Goal: Information Seeking & Learning: Check status

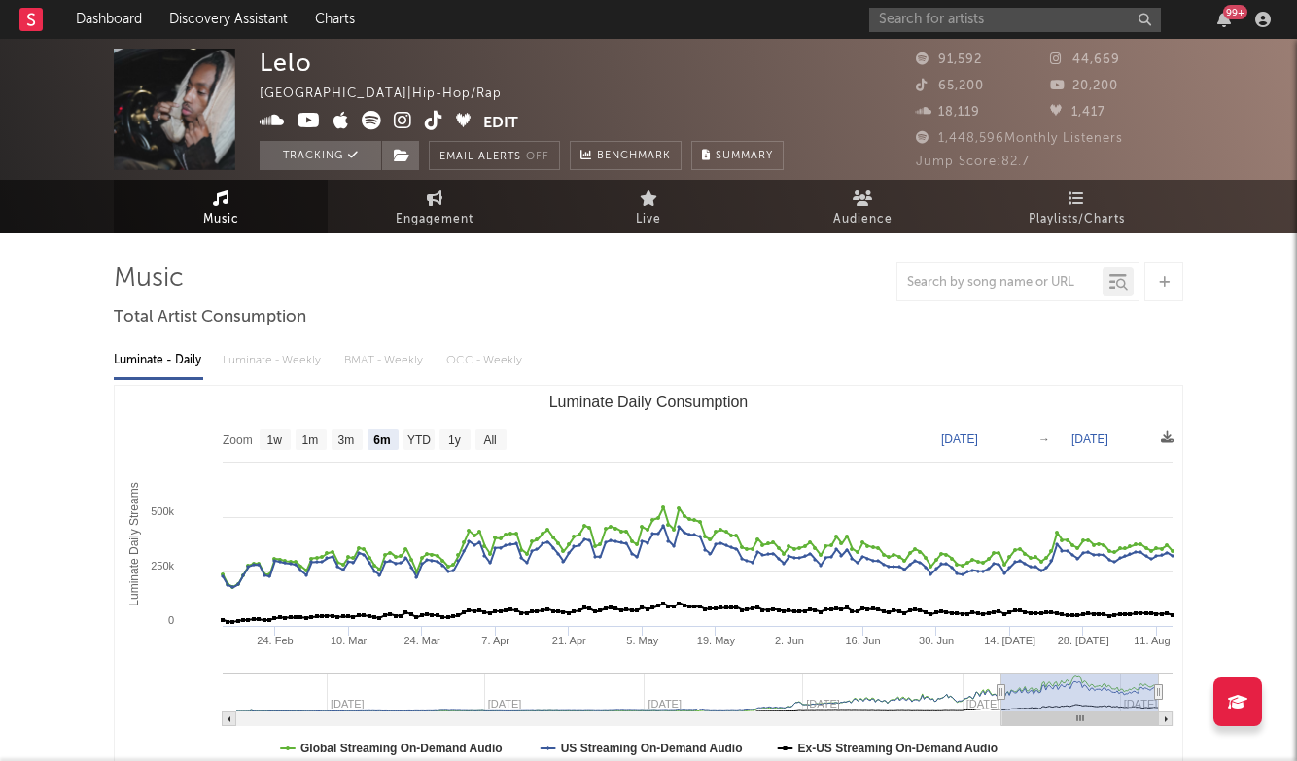
select select "6m"
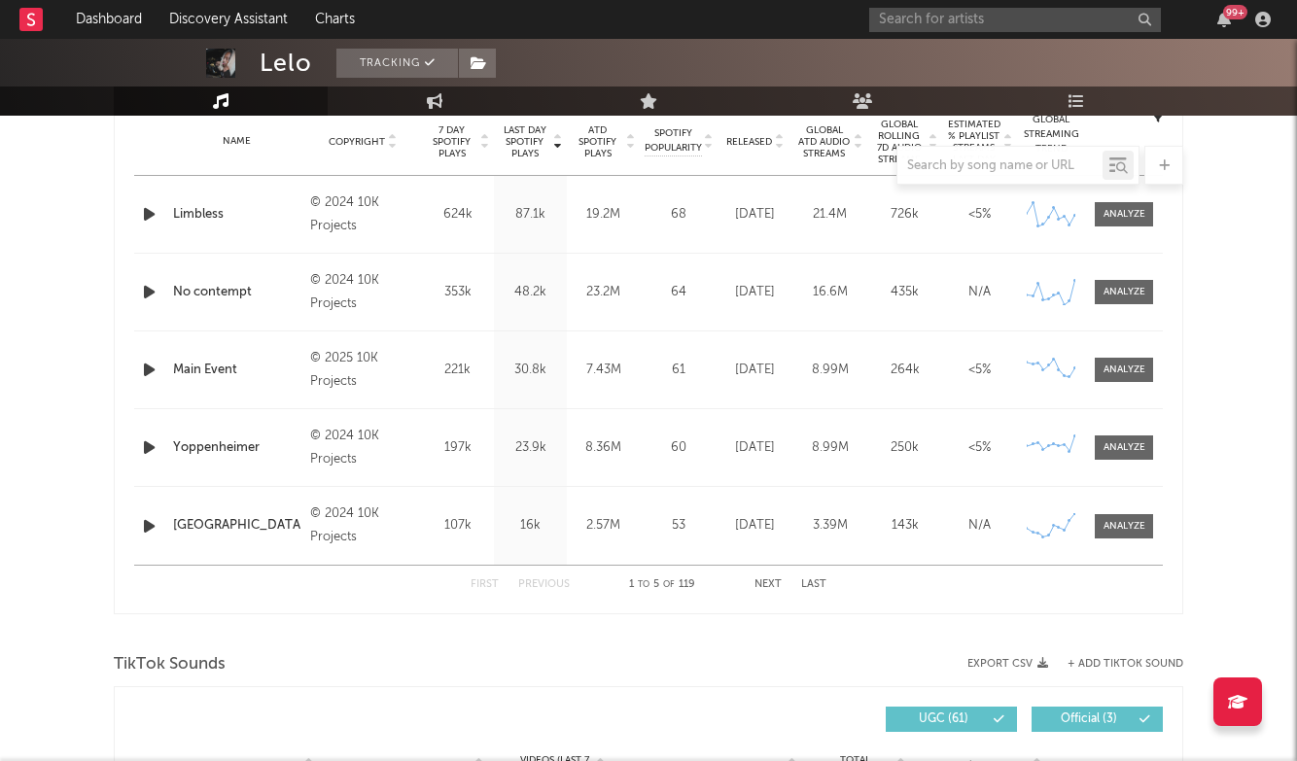
scroll to position [823, 0]
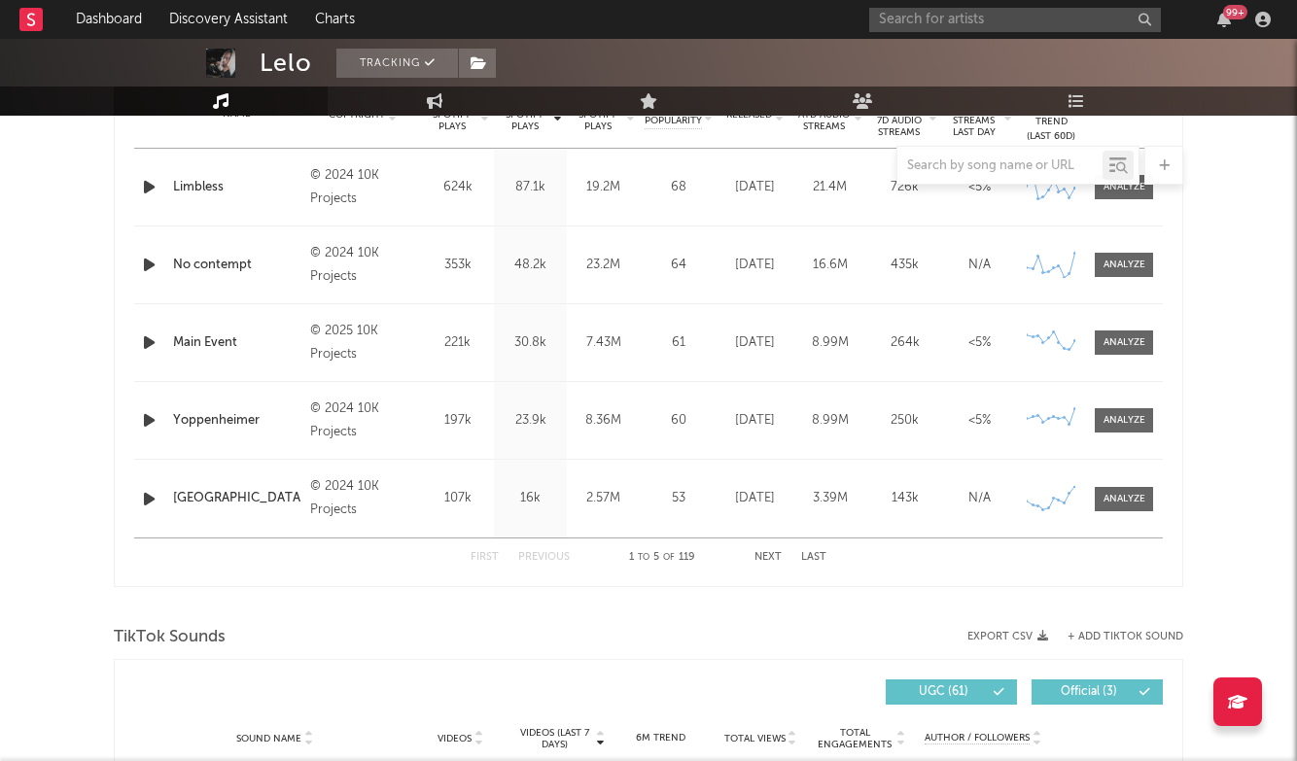
click at [768, 555] on button "Next" at bounding box center [768, 557] width 27 height 11
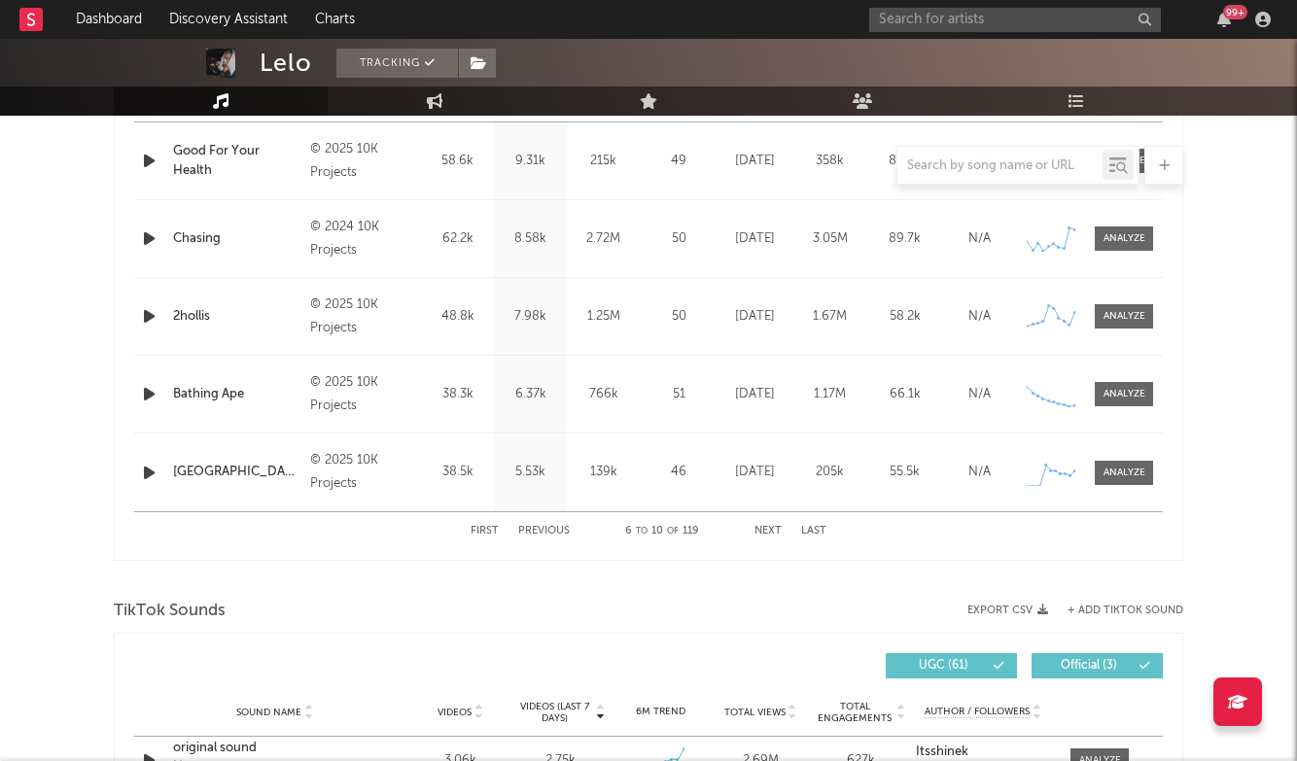
scroll to position [840, 0]
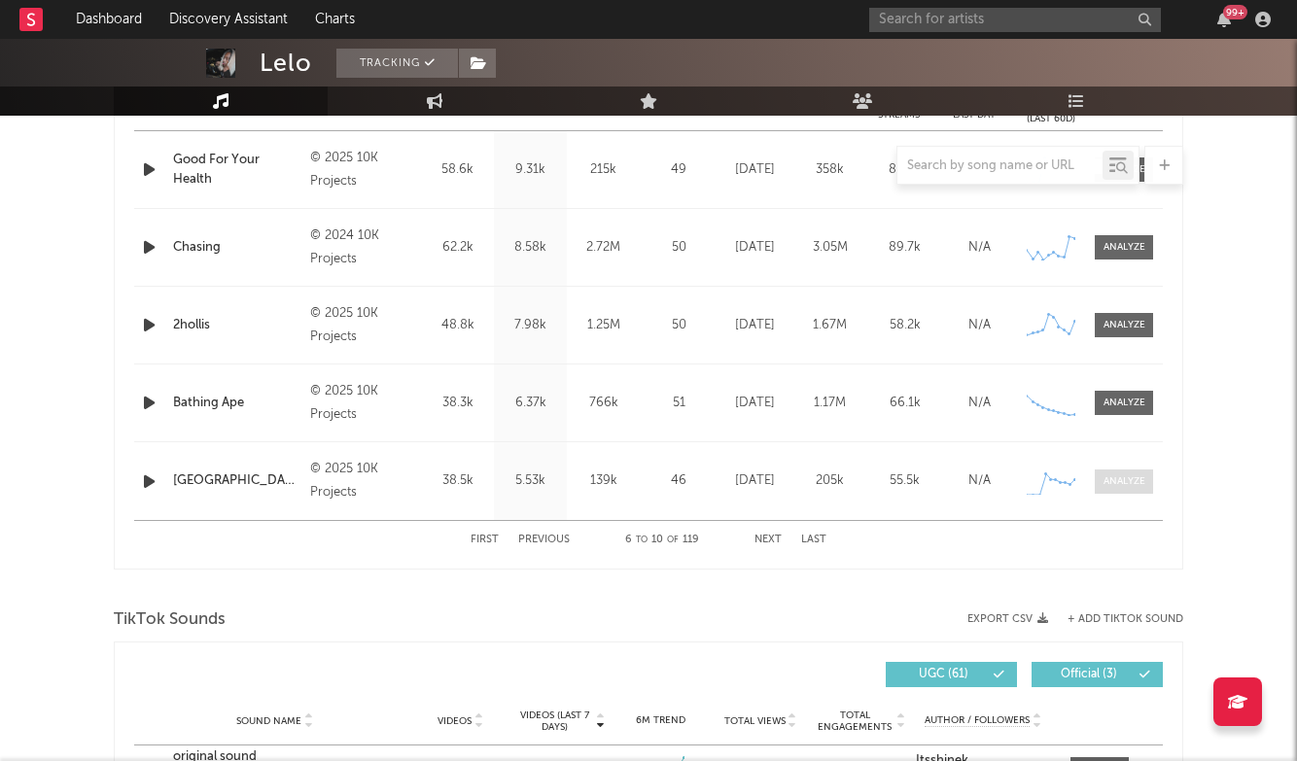
click at [1123, 480] on div at bounding box center [1125, 482] width 42 height 15
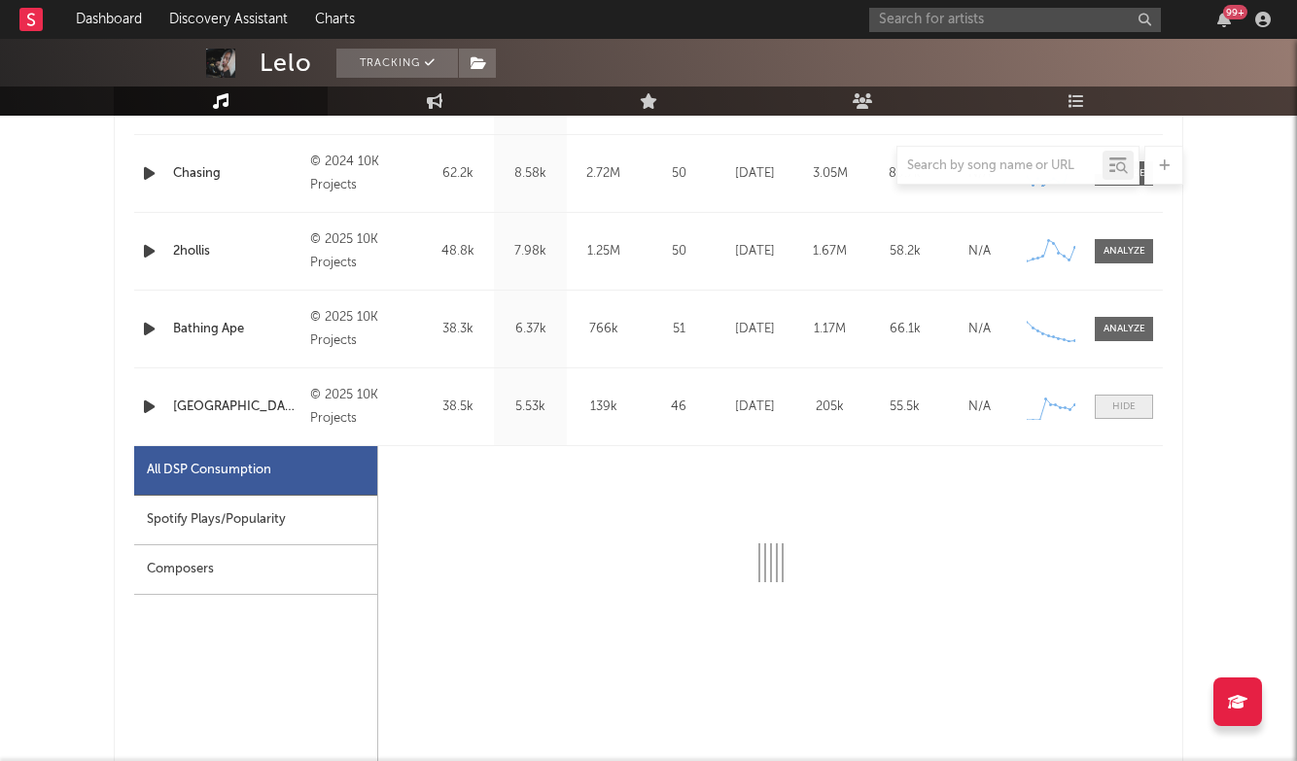
select select "1w"
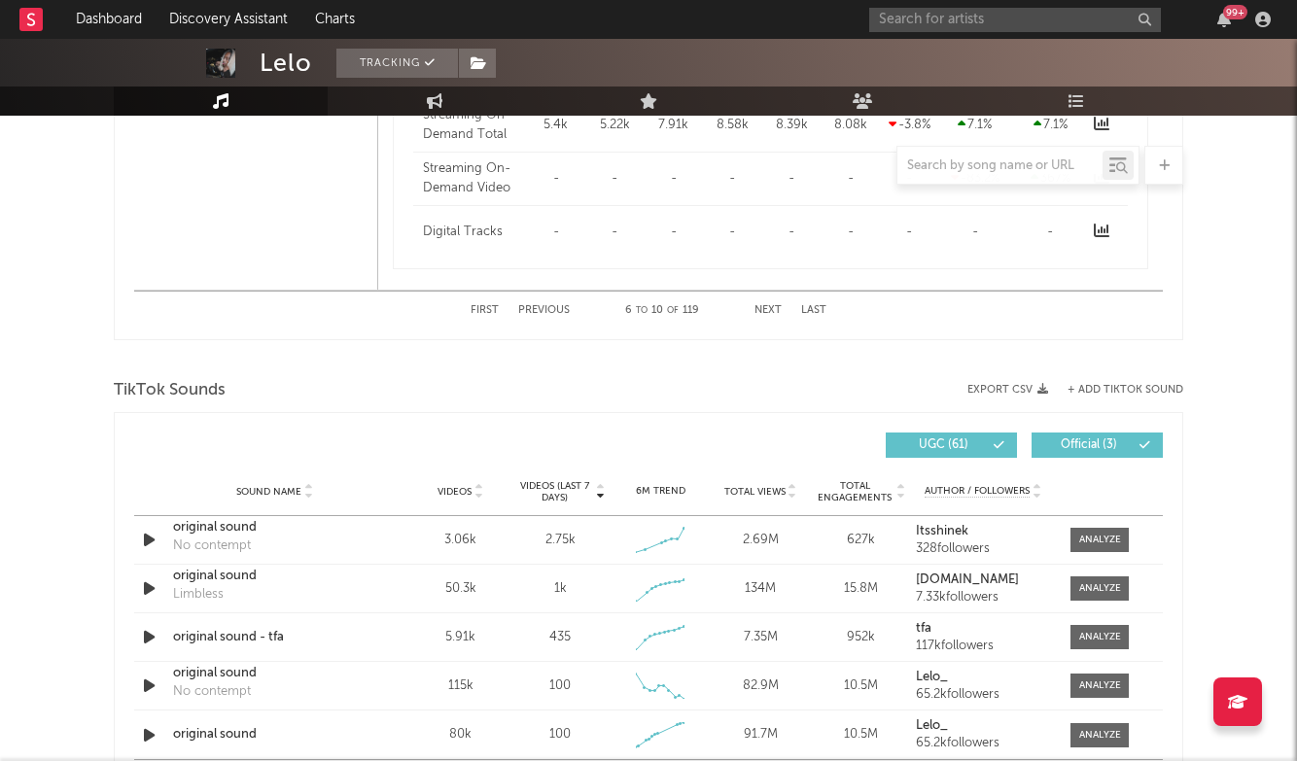
scroll to position [2067, 0]
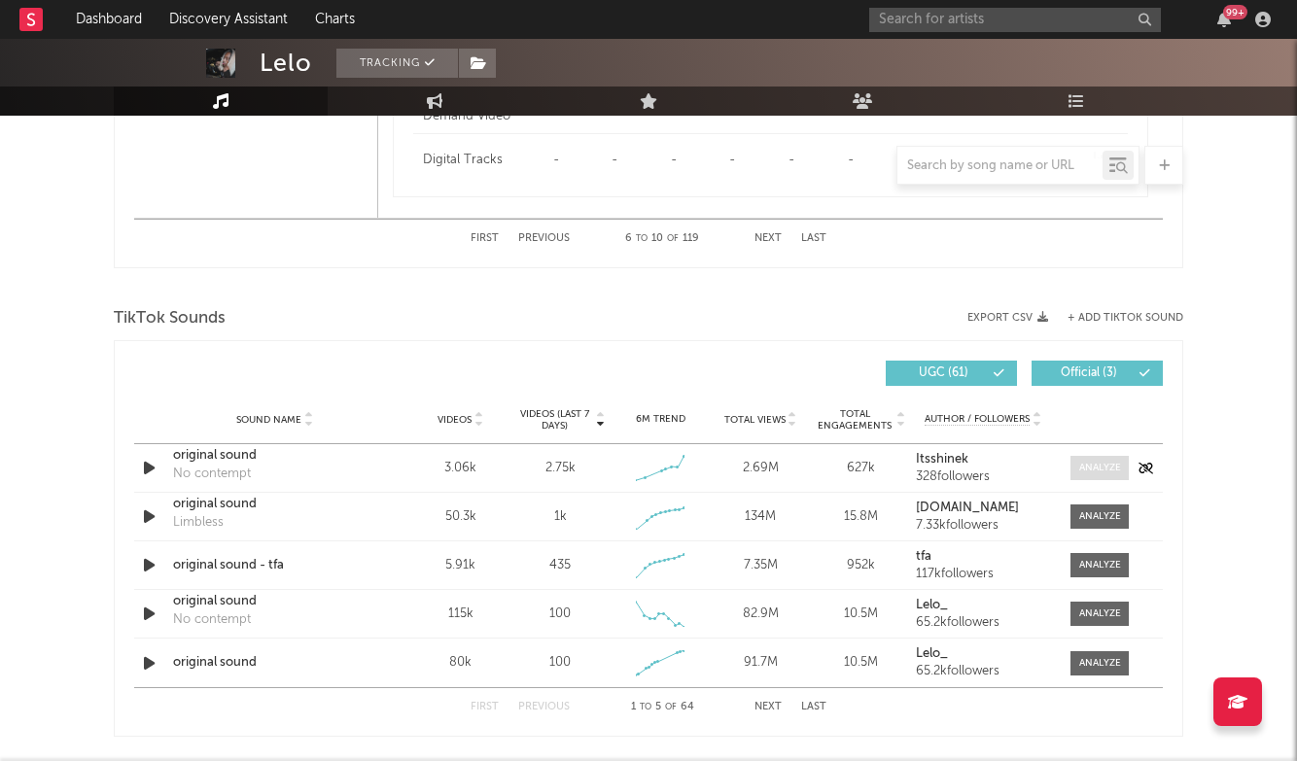
click at [1092, 461] on div at bounding box center [1100, 468] width 42 height 15
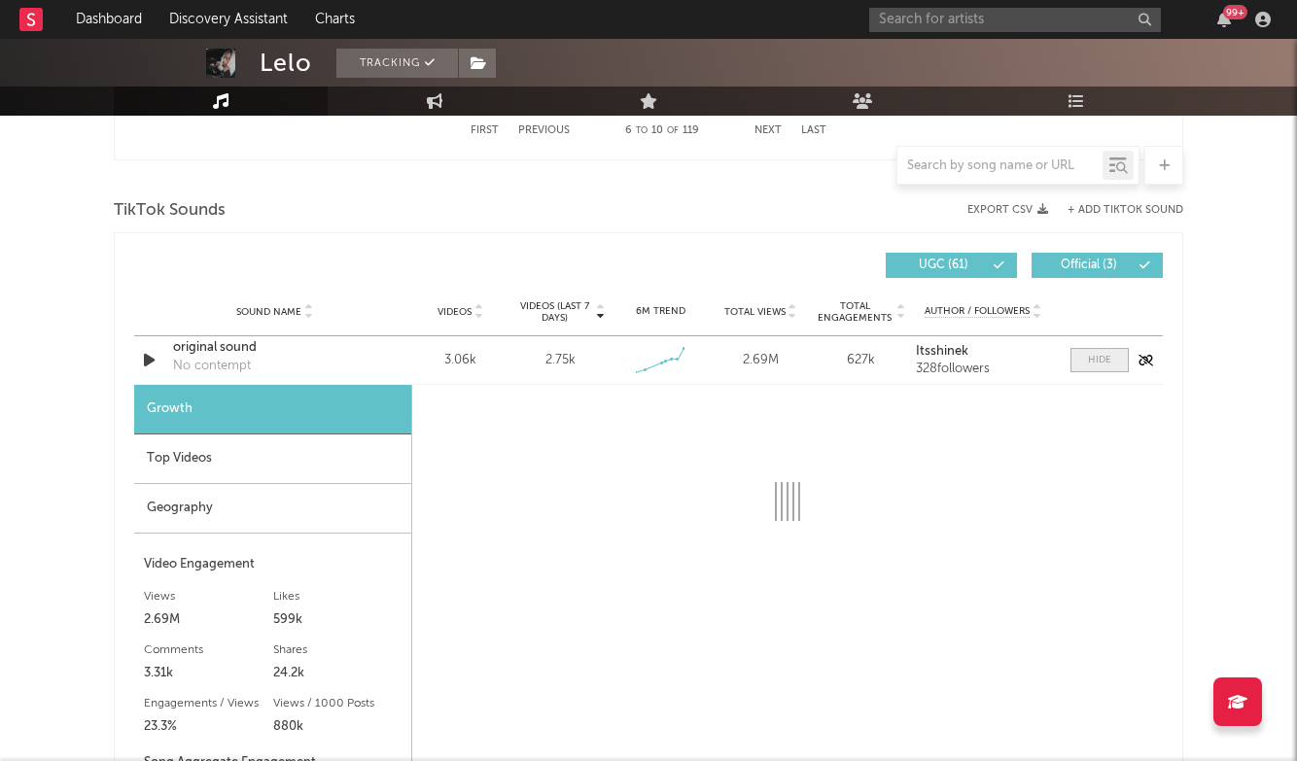
scroll to position [2200, 0]
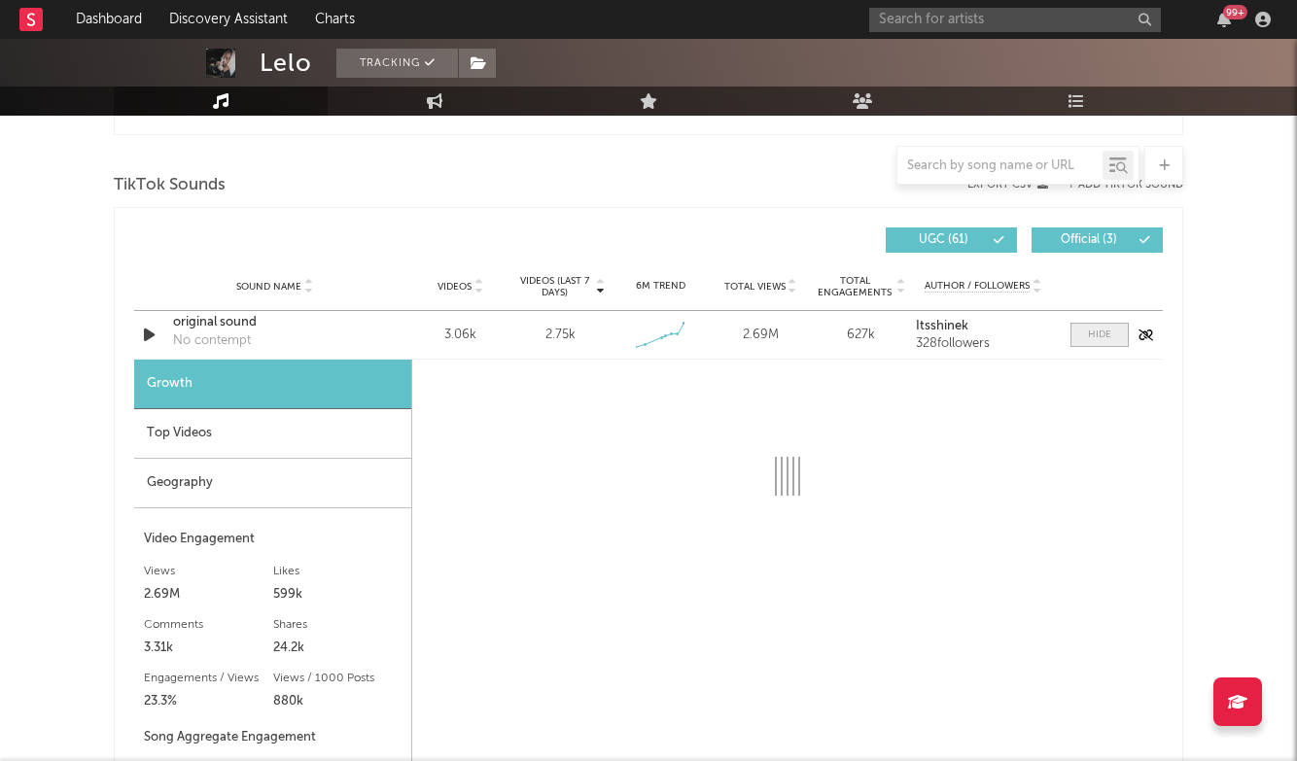
select select "1w"
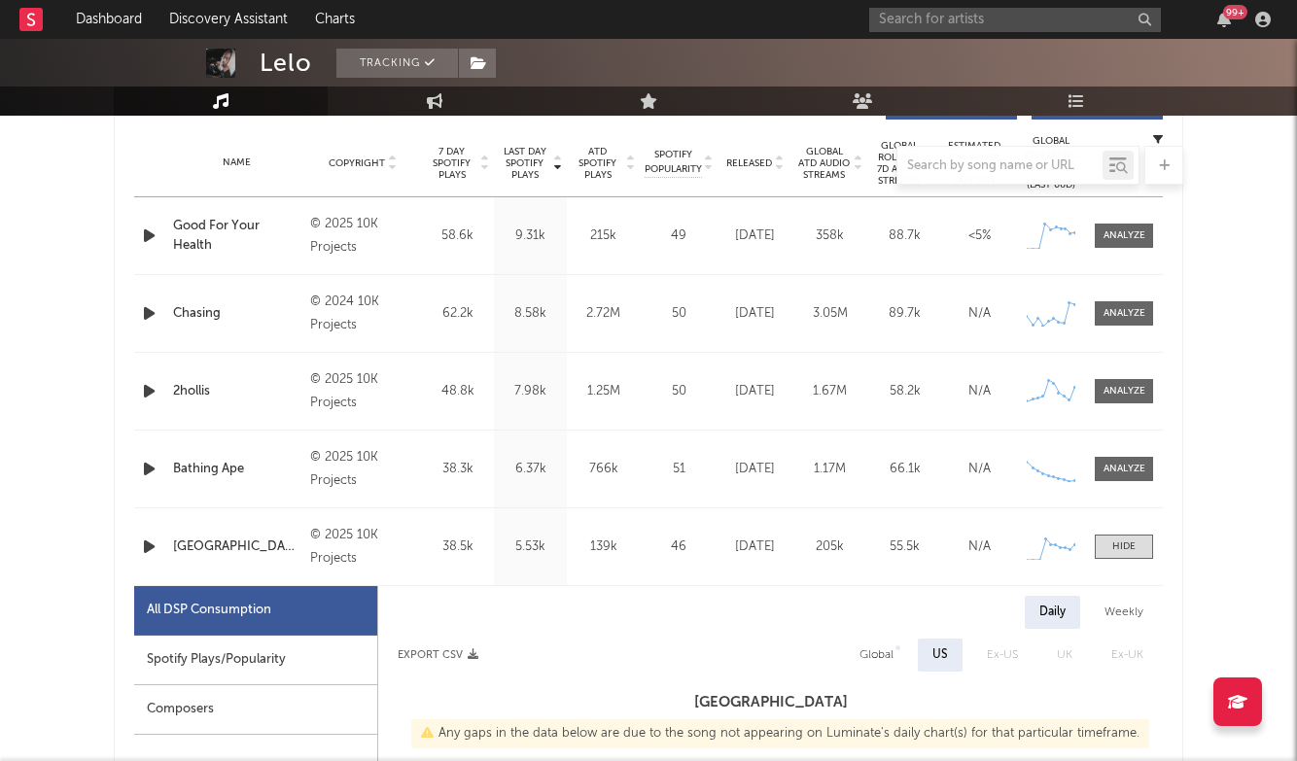
scroll to position [738, 0]
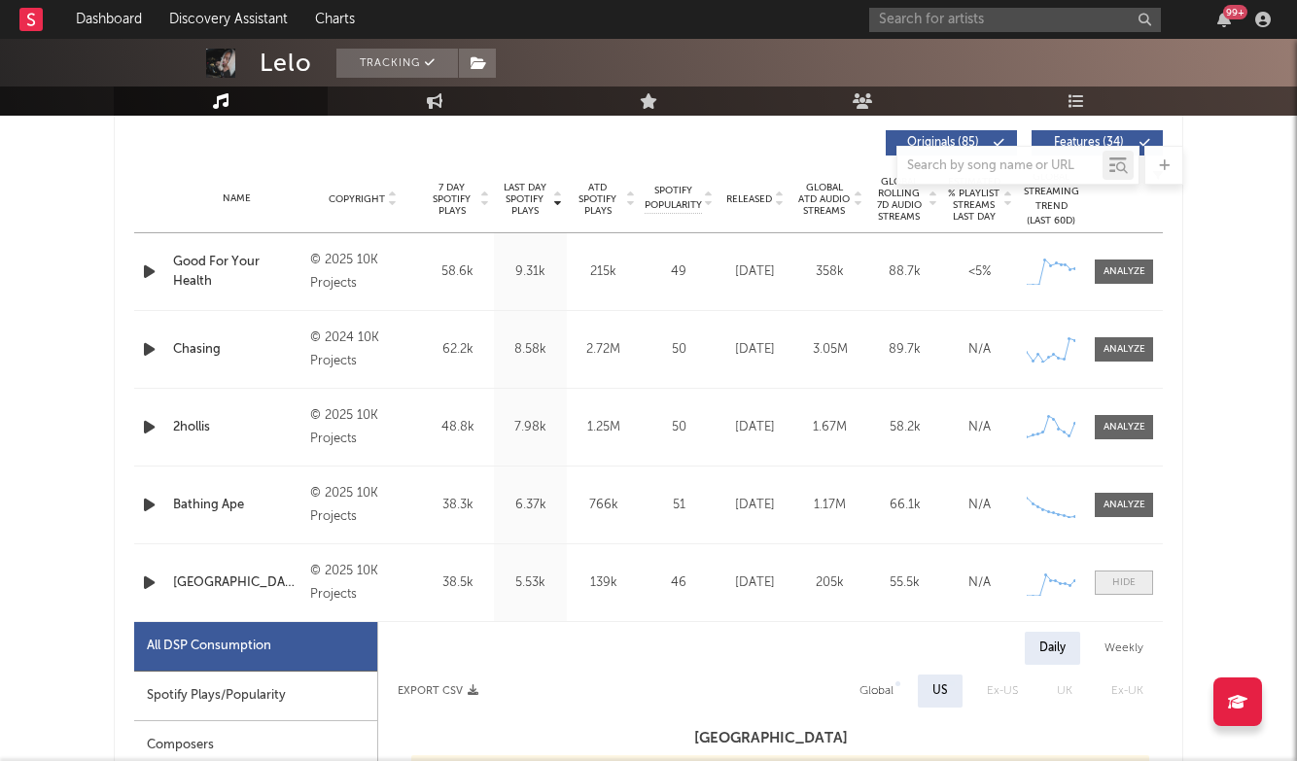
click at [1131, 586] on div at bounding box center [1124, 583] width 23 height 15
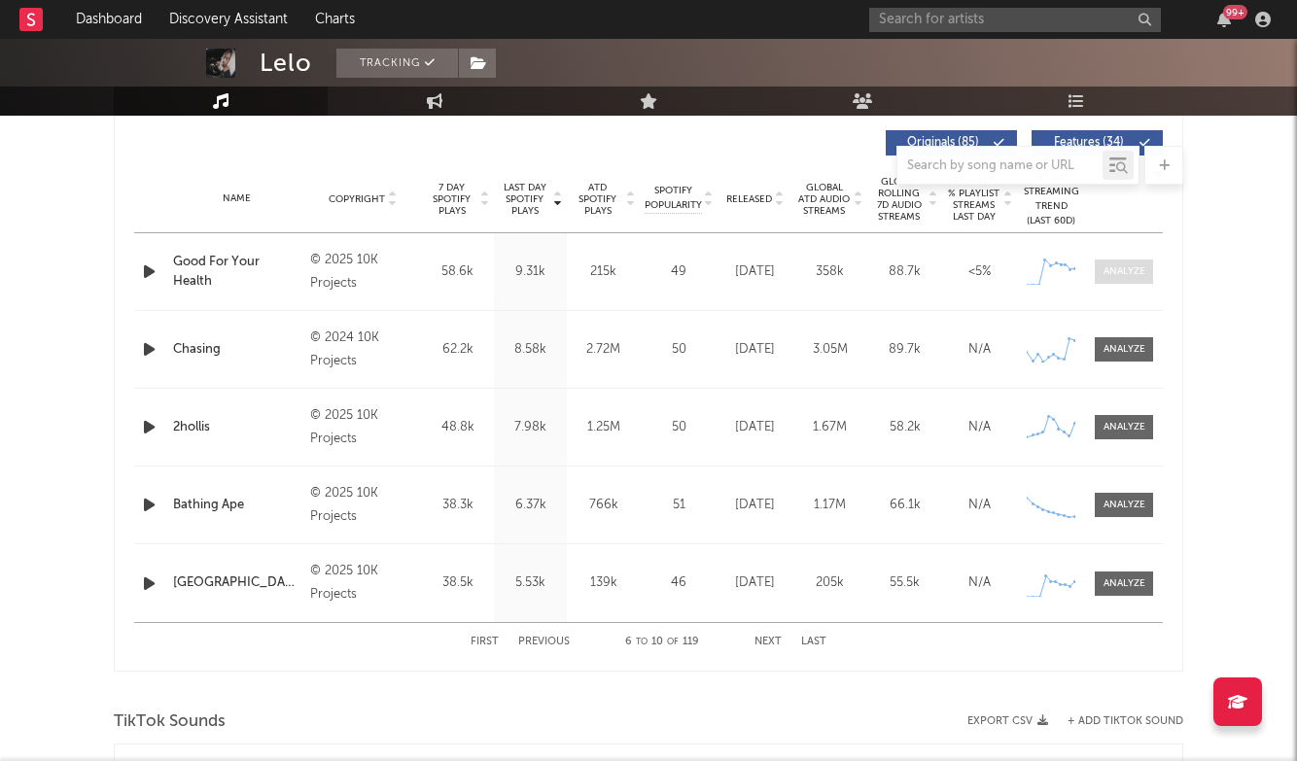
click at [1117, 267] on div at bounding box center [1125, 272] width 42 height 15
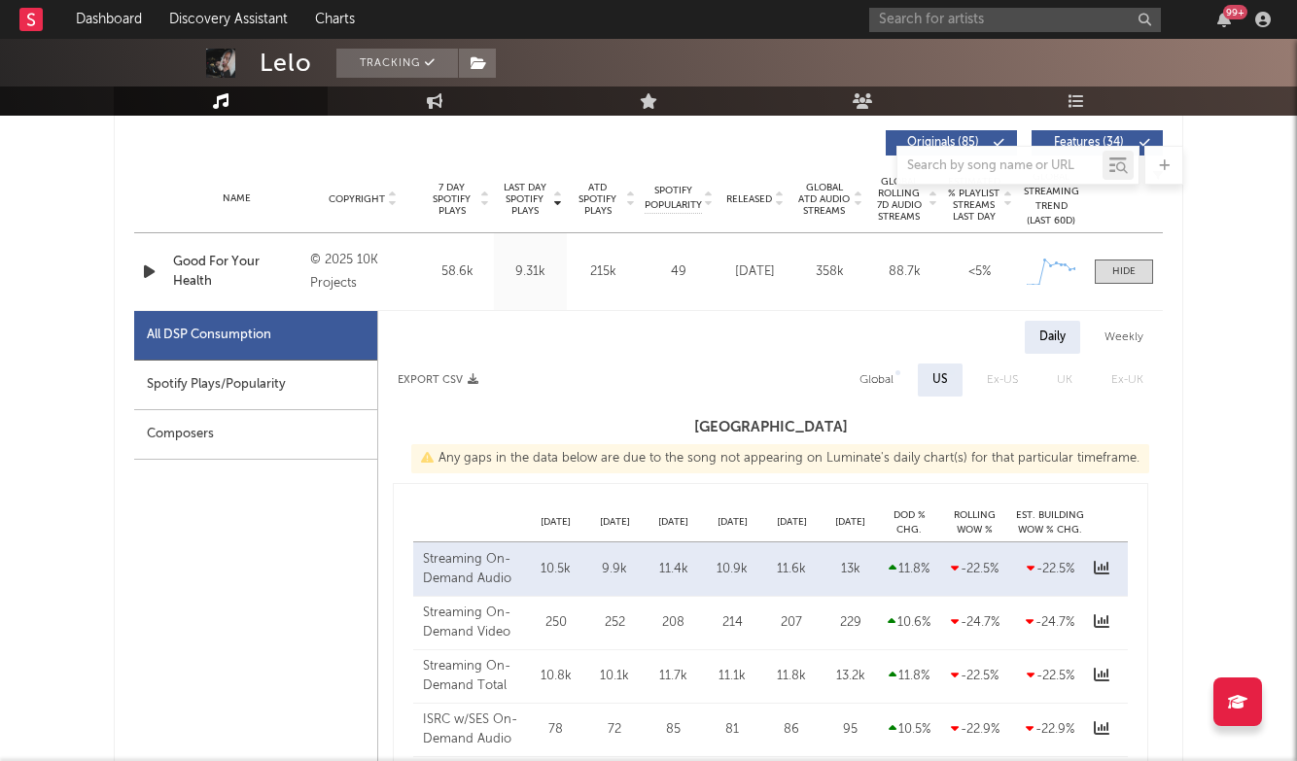
select select "1w"
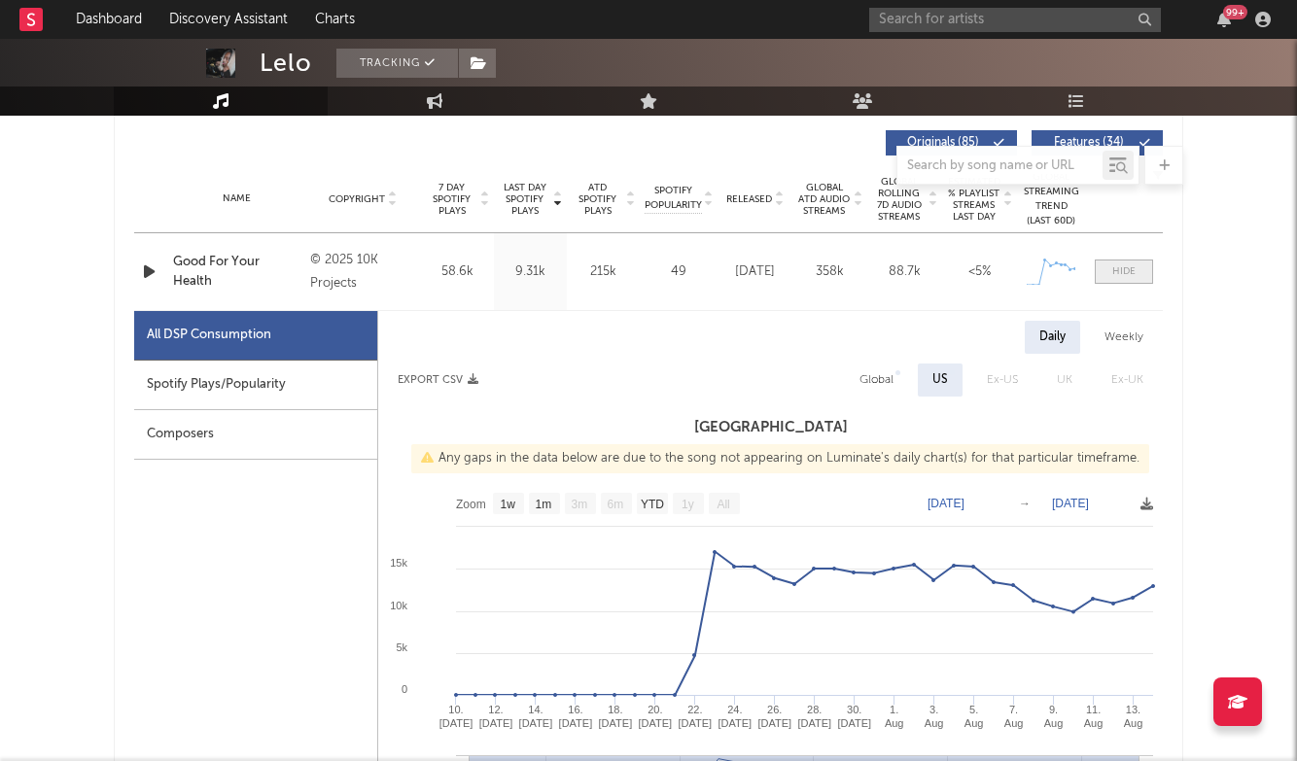
click at [1111, 272] on span at bounding box center [1124, 272] width 58 height 24
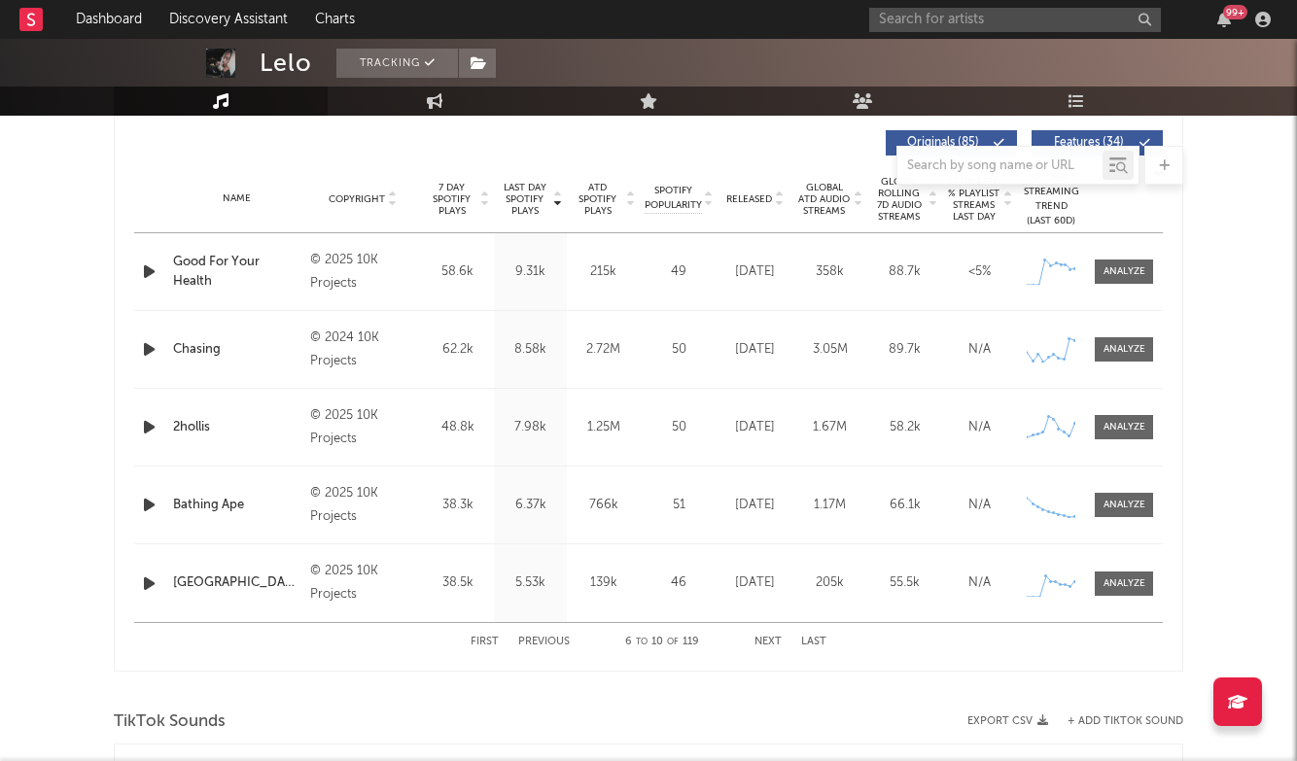
click at [551, 637] on button "Previous" at bounding box center [544, 642] width 52 height 11
click at [1100, 355] on span at bounding box center [1124, 349] width 58 height 24
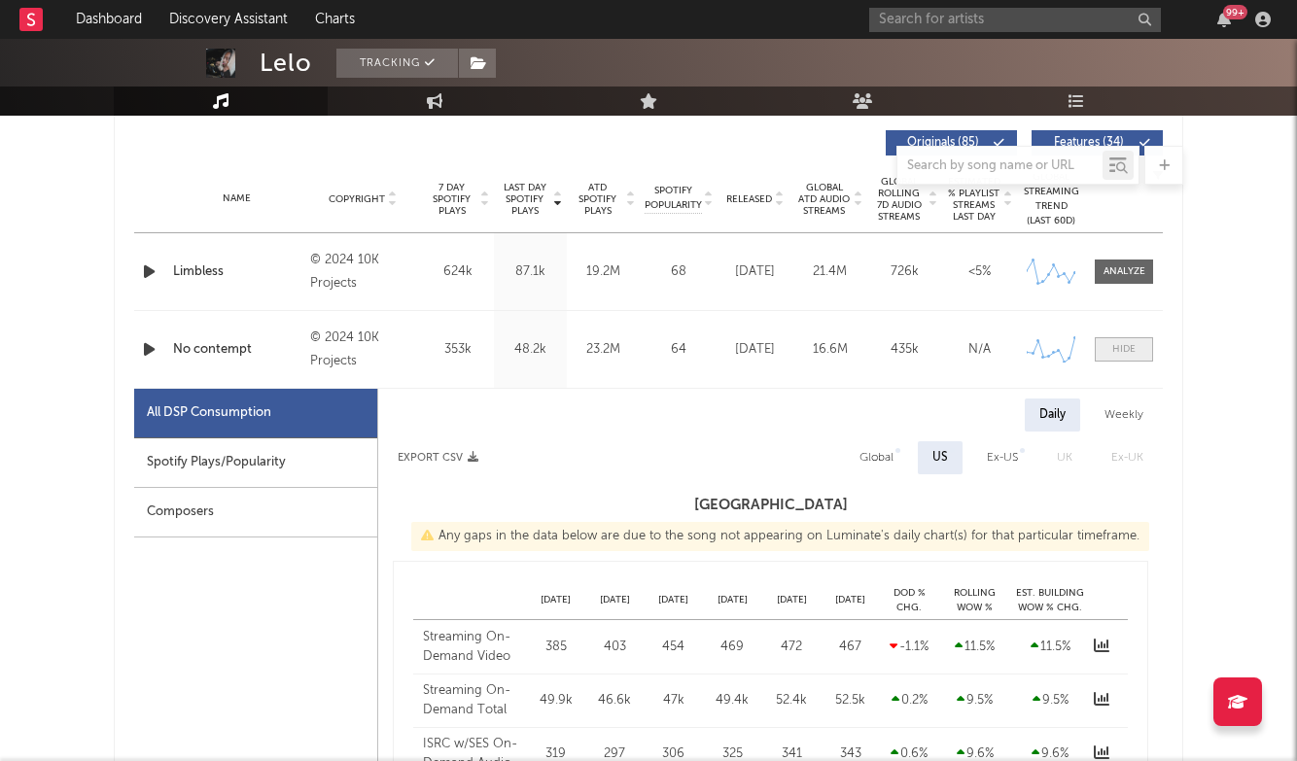
select select "6m"
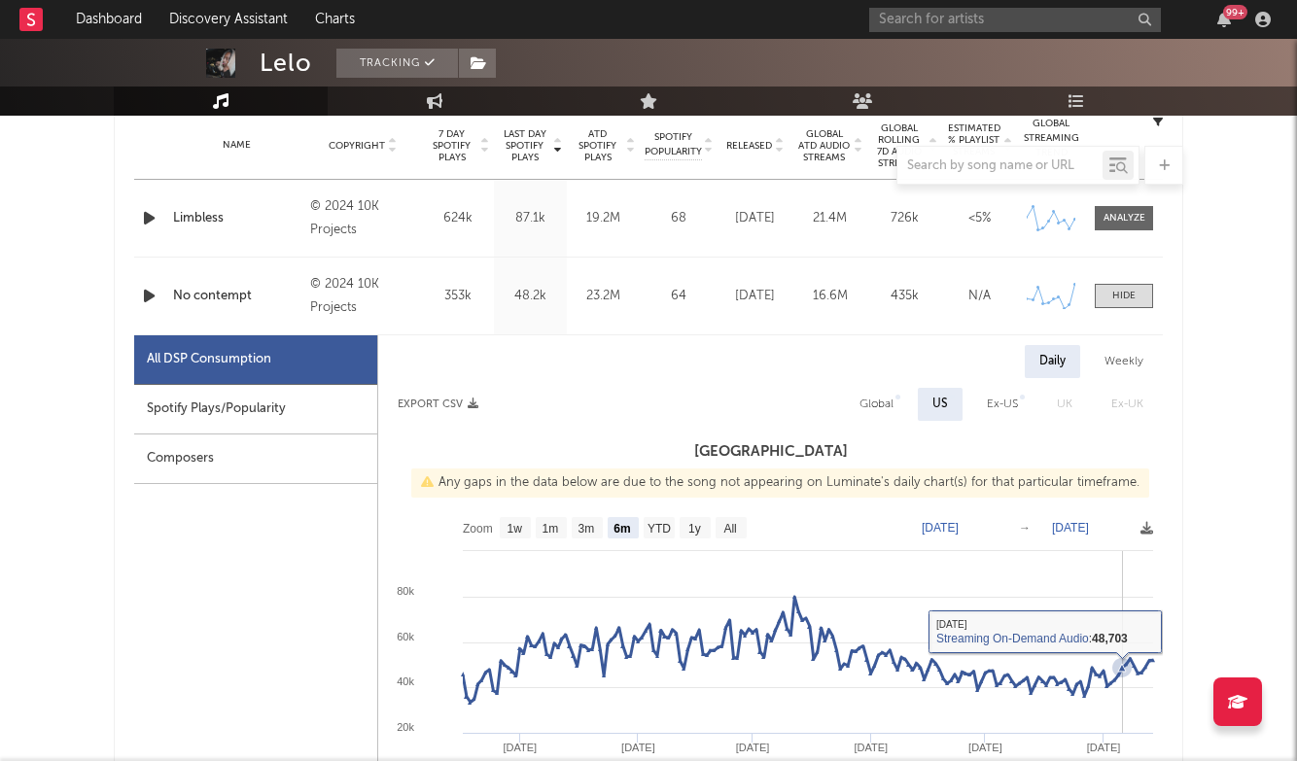
scroll to position [741, 0]
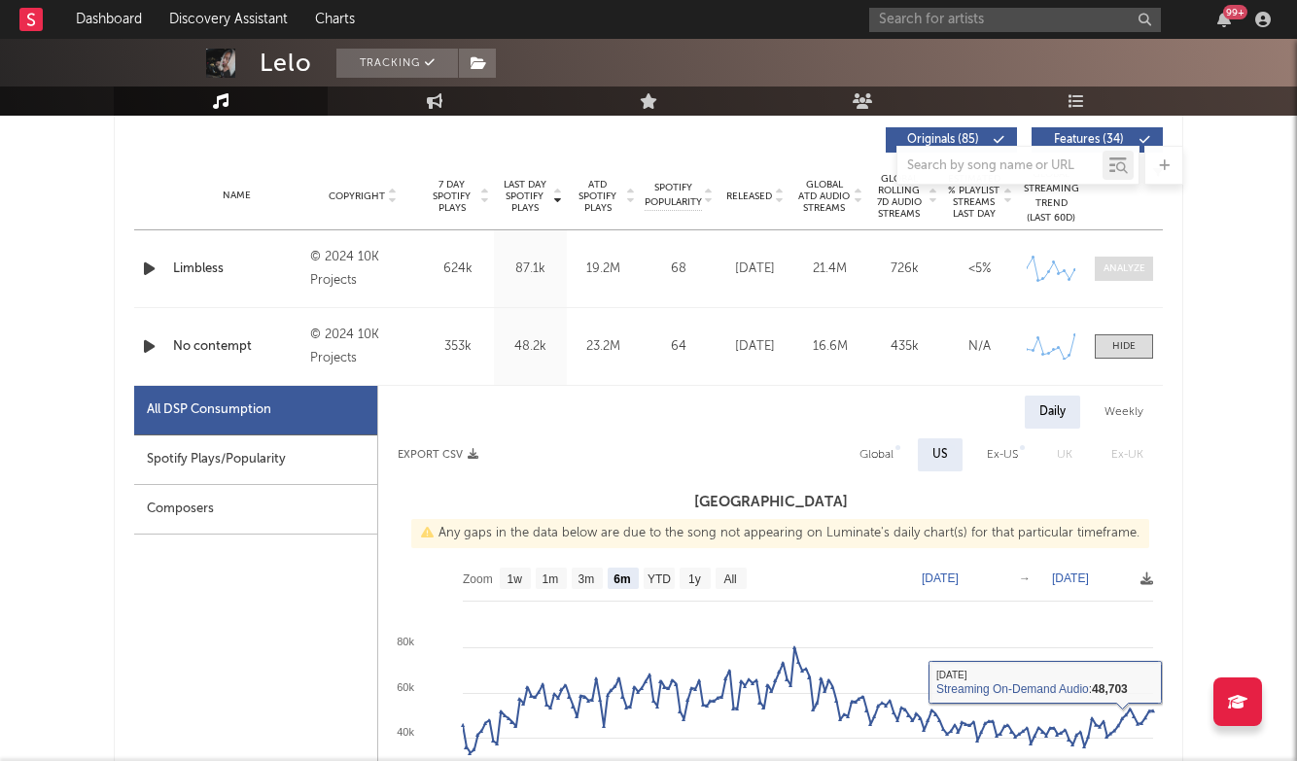
click at [1125, 265] on div at bounding box center [1125, 269] width 42 height 15
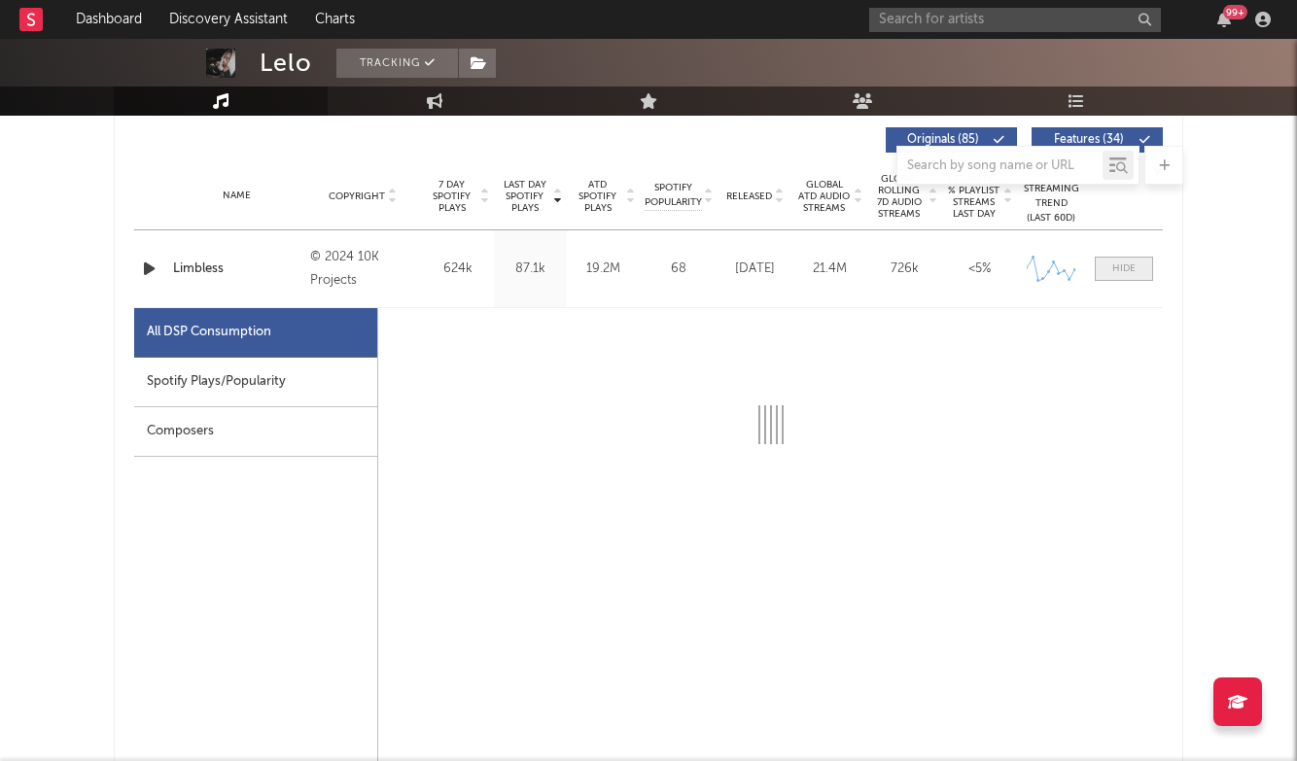
select select "6m"
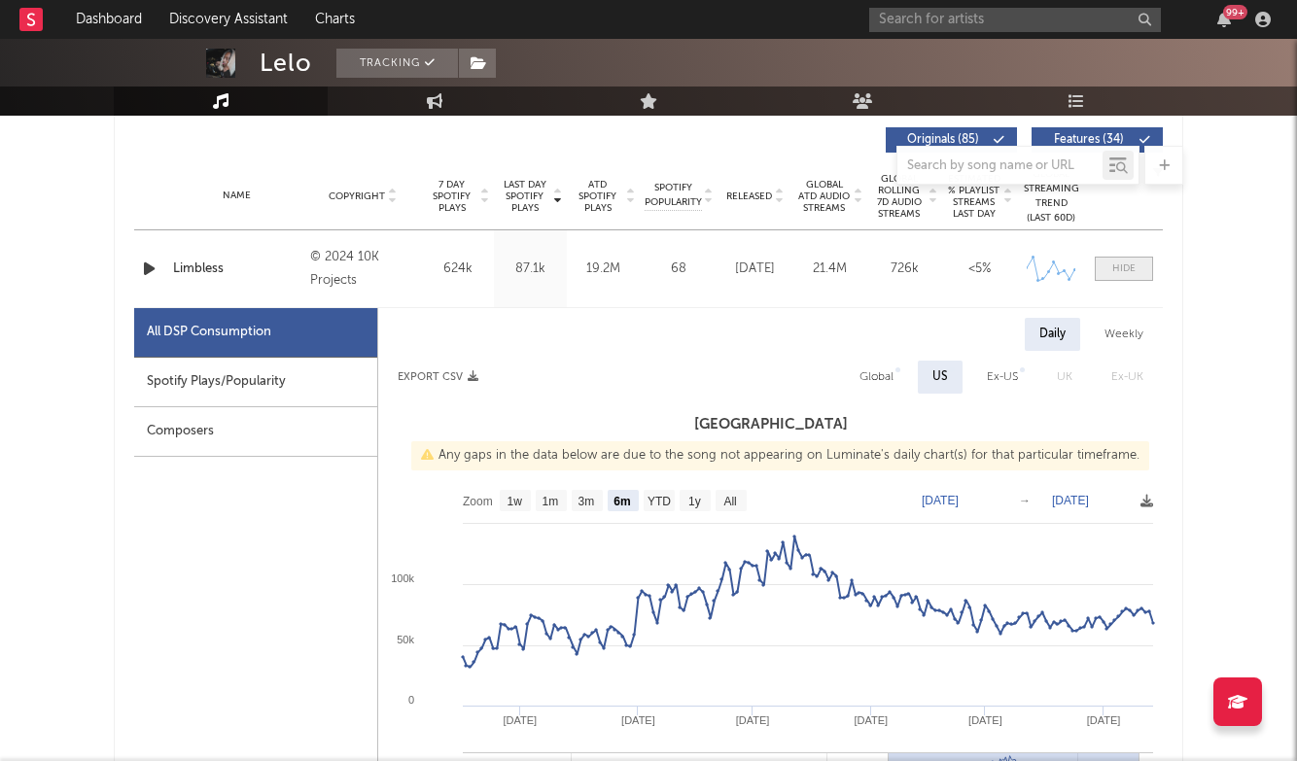
click at [1125, 265] on div at bounding box center [1124, 269] width 23 height 15
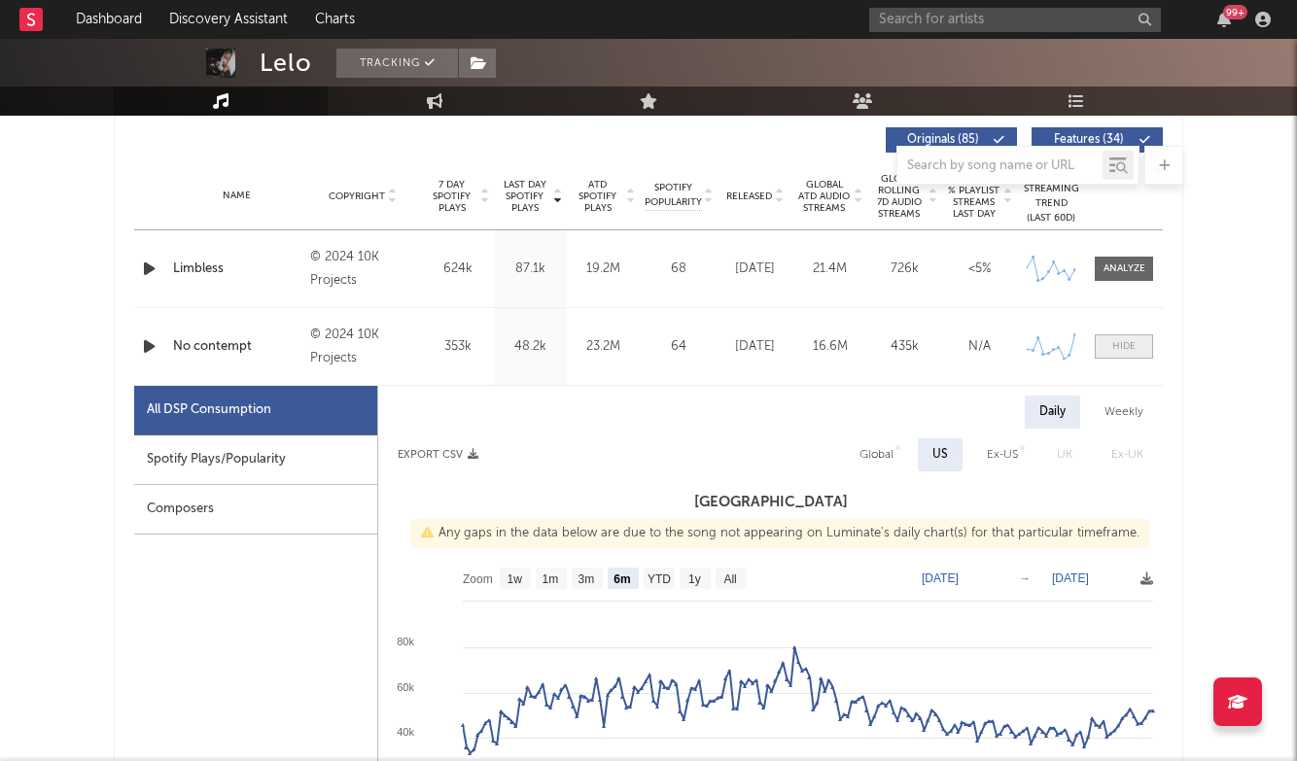
click at [1132, 341] on div at bounding box center [1124, 346] width 23 height 15
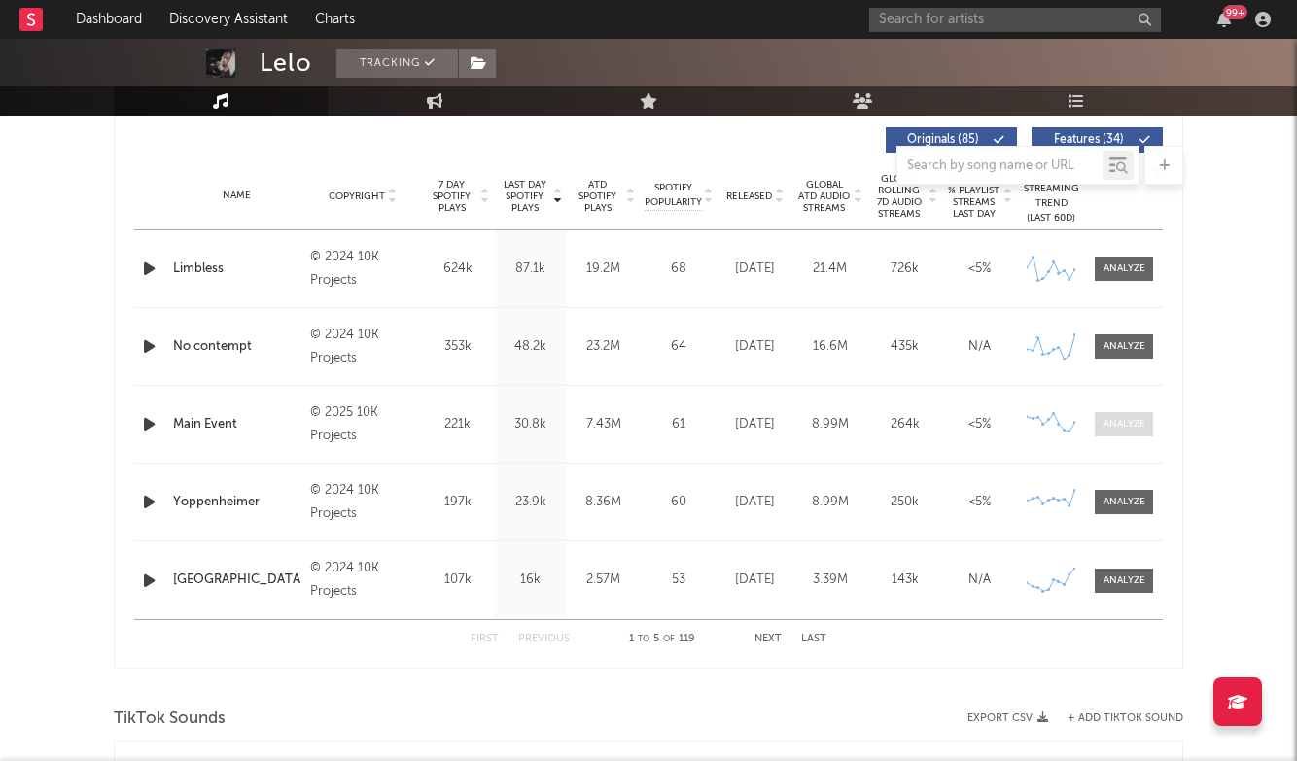
click at [1119, 416] on span at bounding box center [1124, 424] width 58 height 24
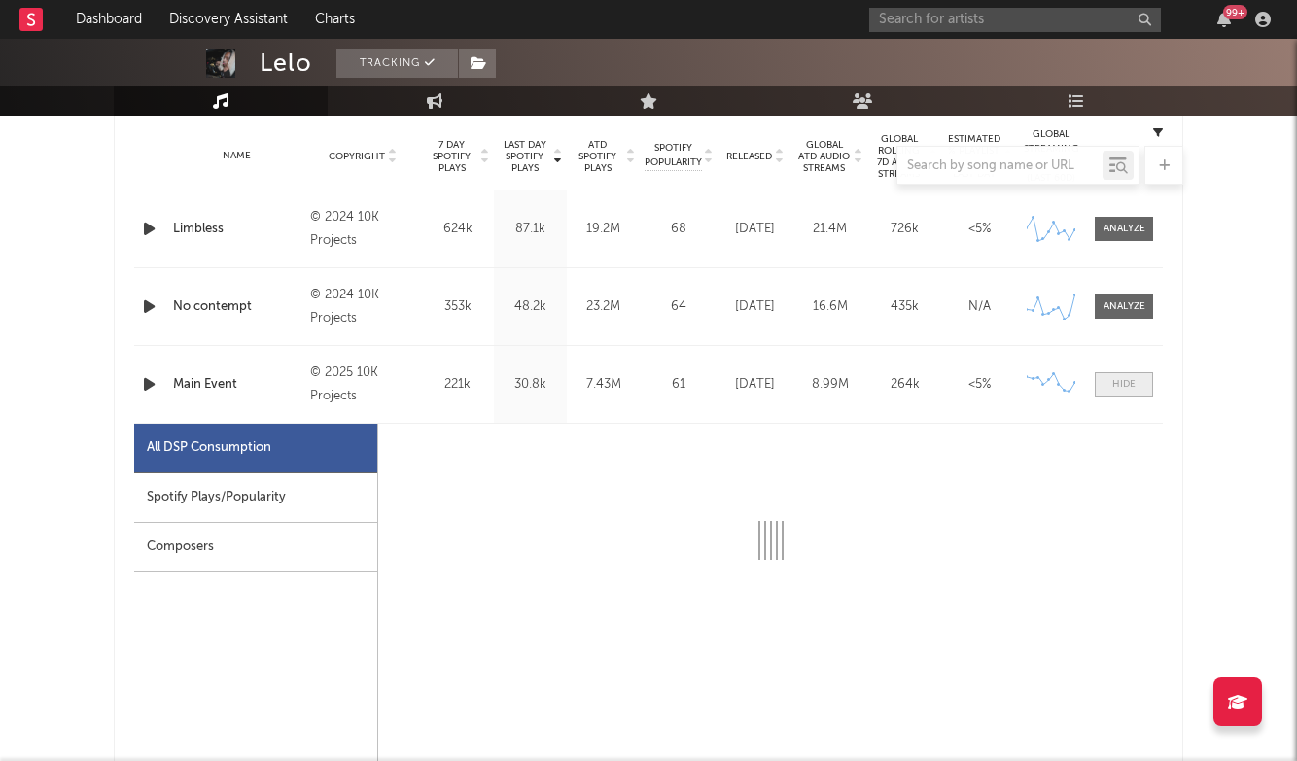
select select "6m"
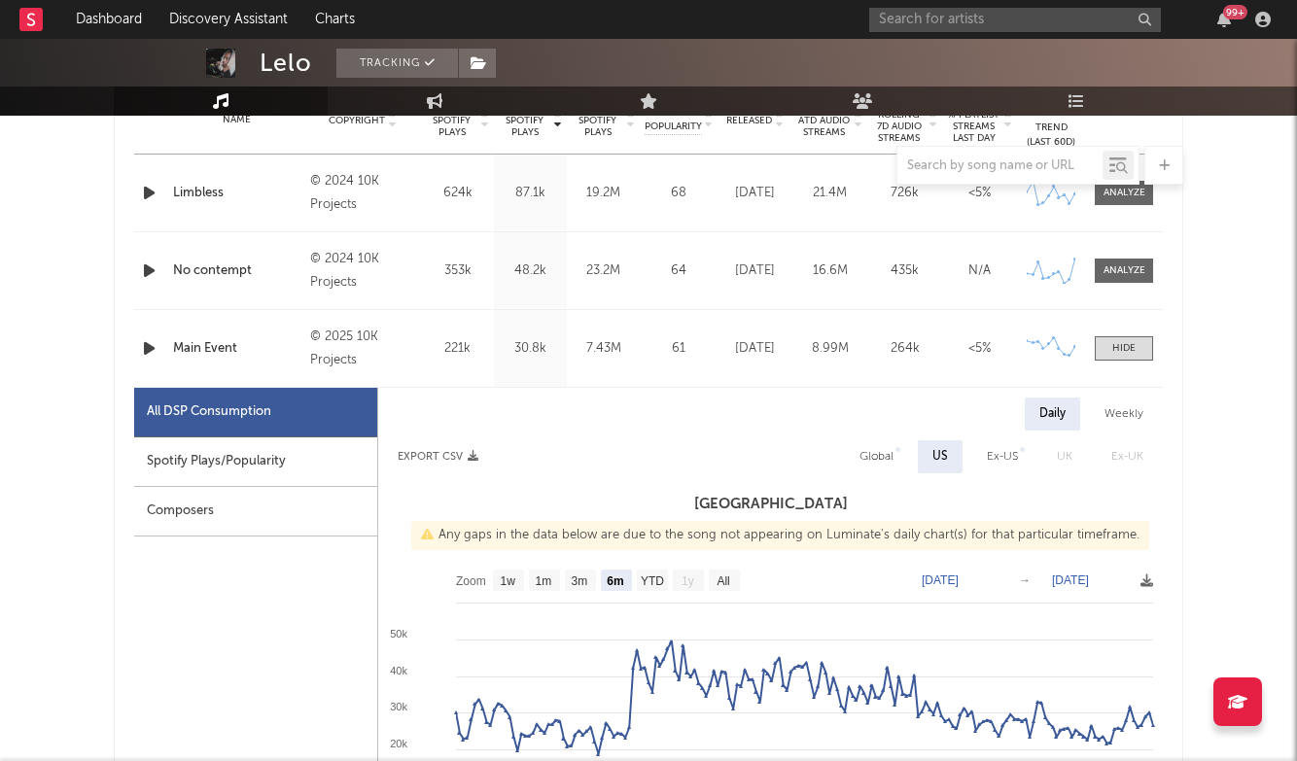
scroll to position [832, 0]
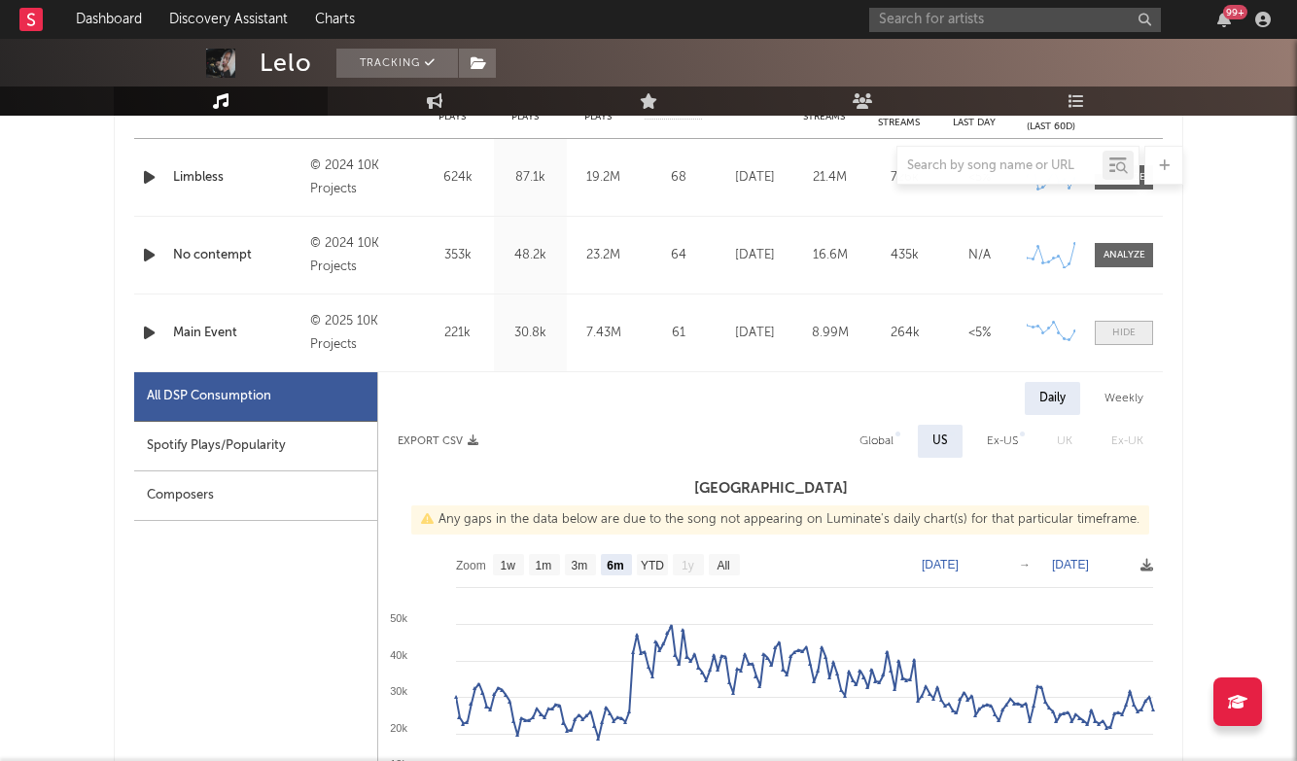
click at [1113, 338] on div at bounding box center [1124, 333] width 23 height 15
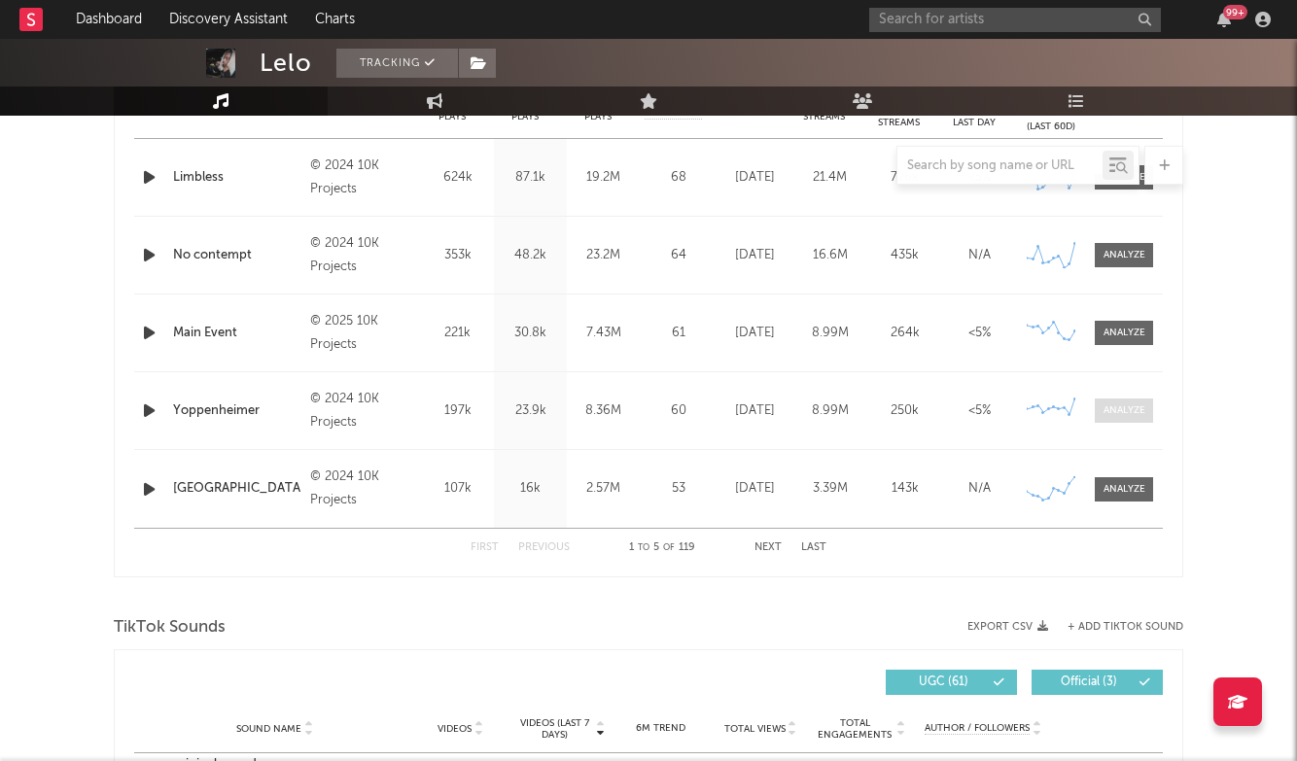
click at [1121, 407] on div at bounding box center [1125, 411] width 42 height 15
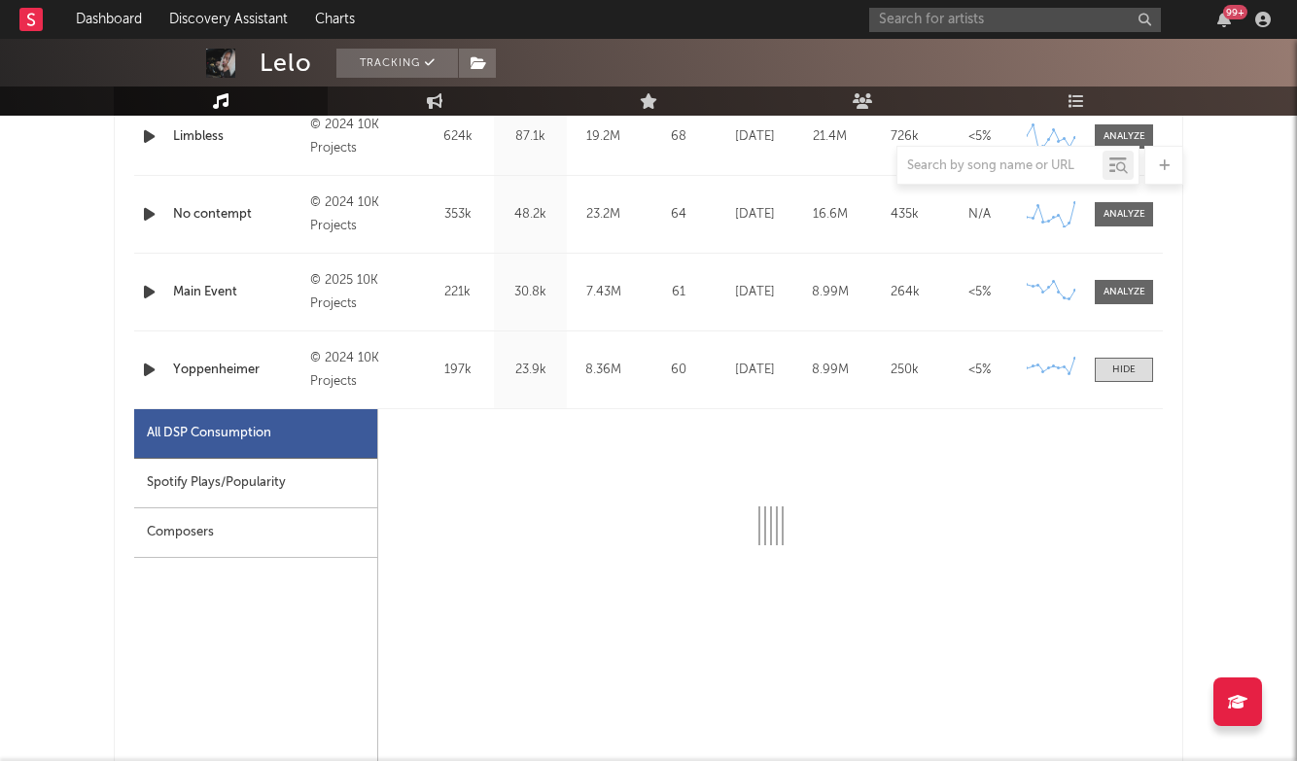
select select "6m"
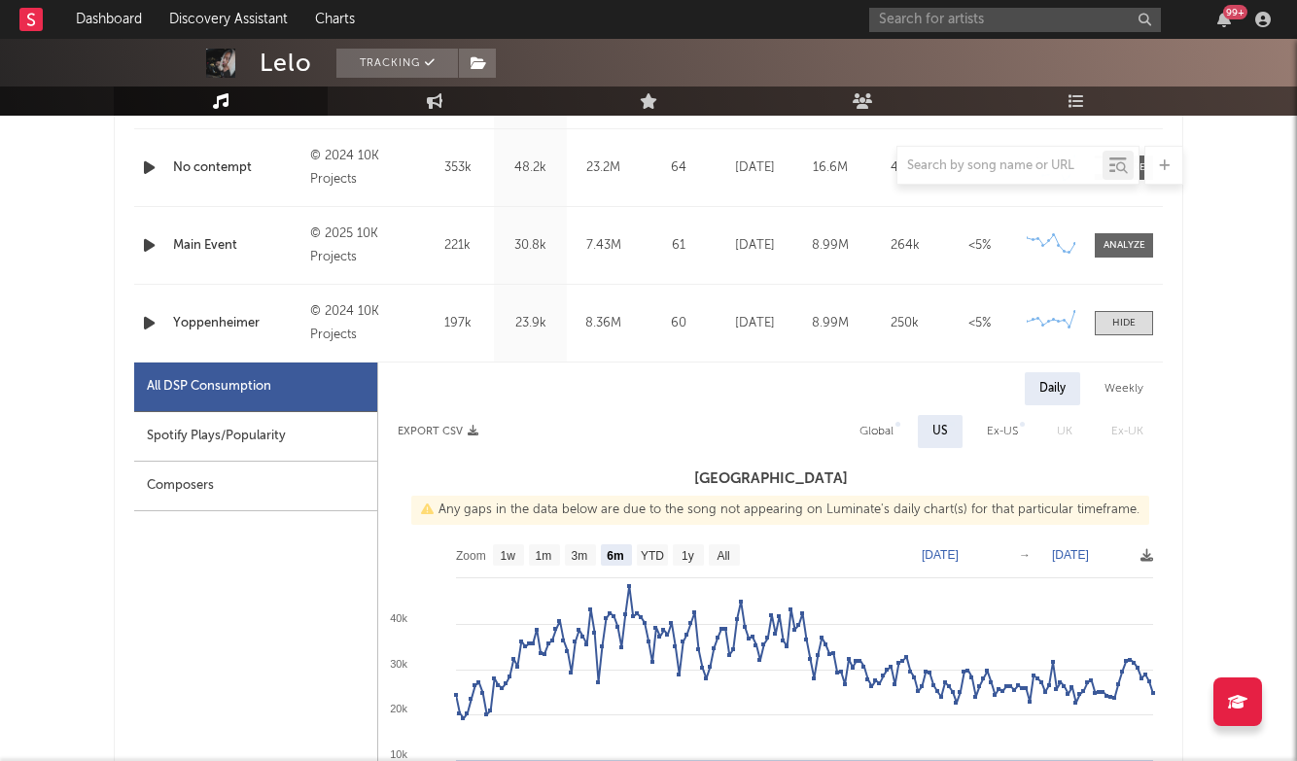
scroll to position [932, 0]
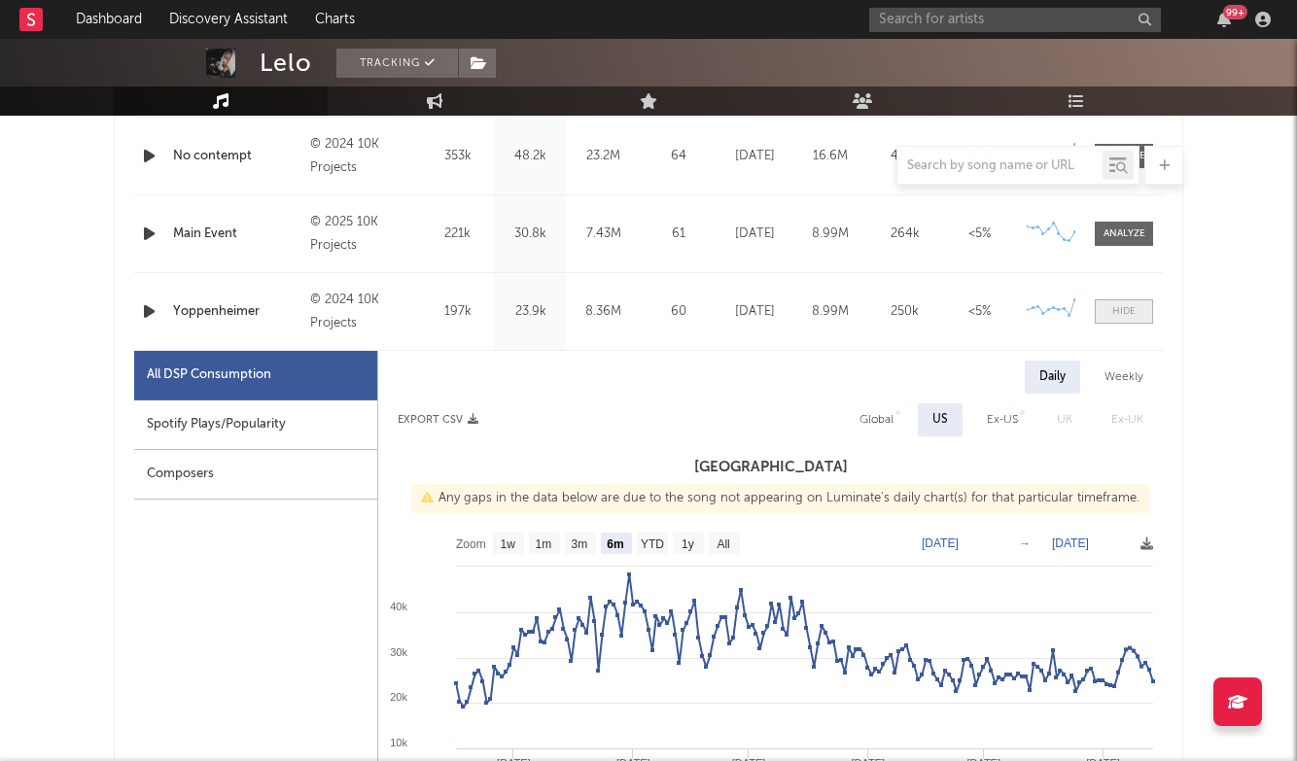
click at [1118, 309] on div at bounding box center [1124, 311] width 23 height 15
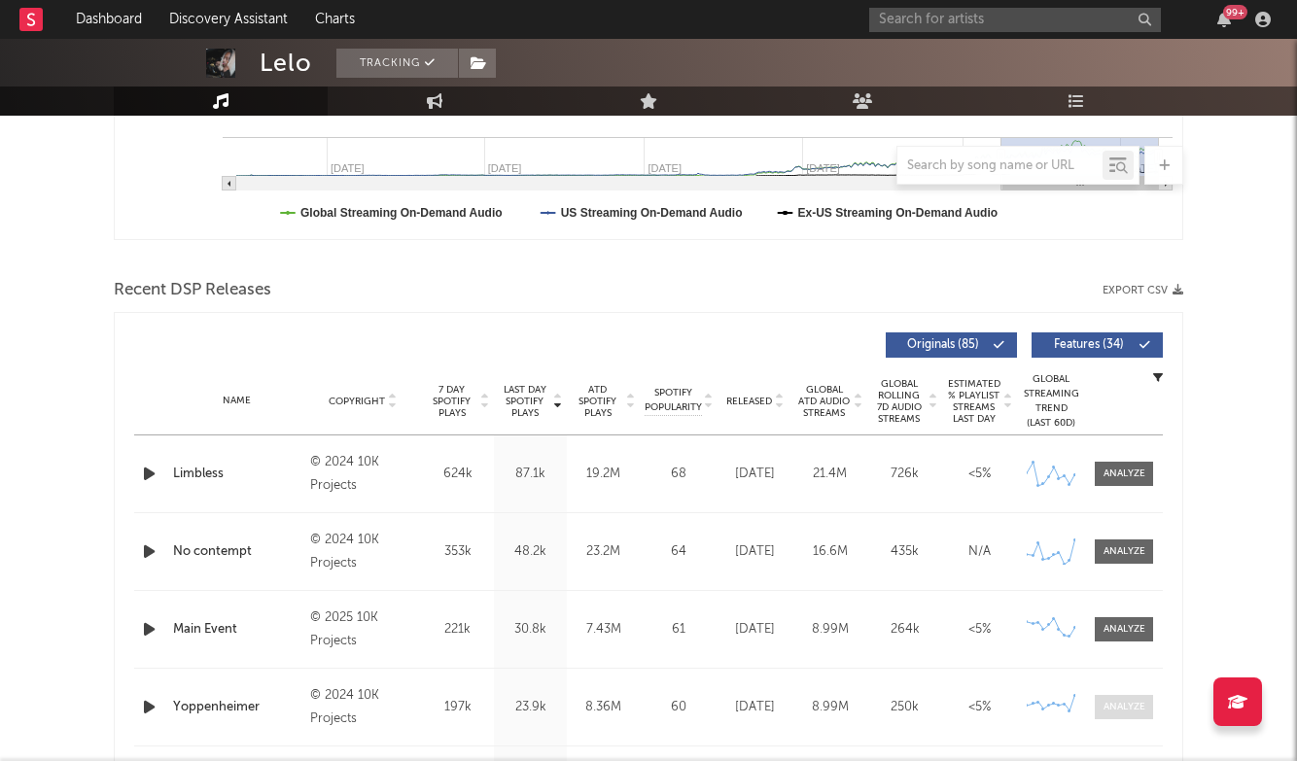
scroll to position [529, 0]
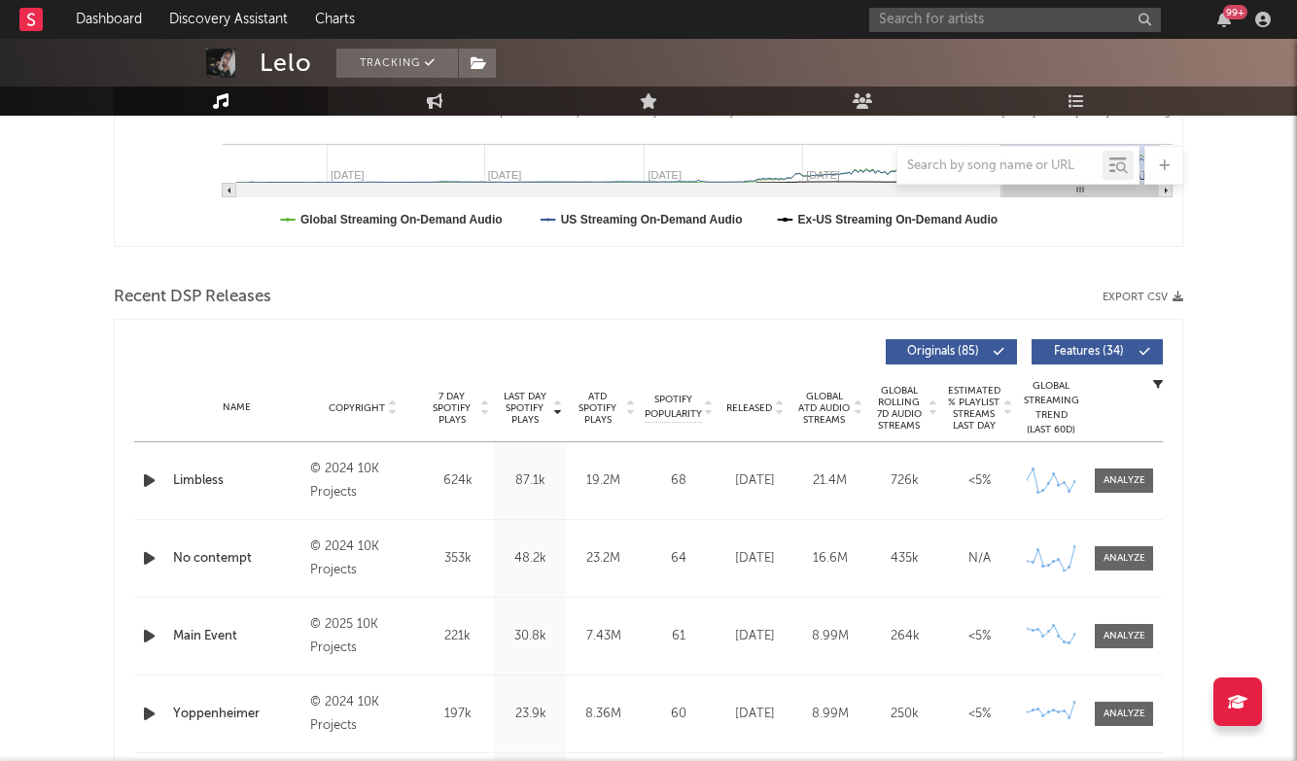
click at [463, 417] on span "7 Day Spotify Plays" at bounding box center [452, 408] width 52 height 35
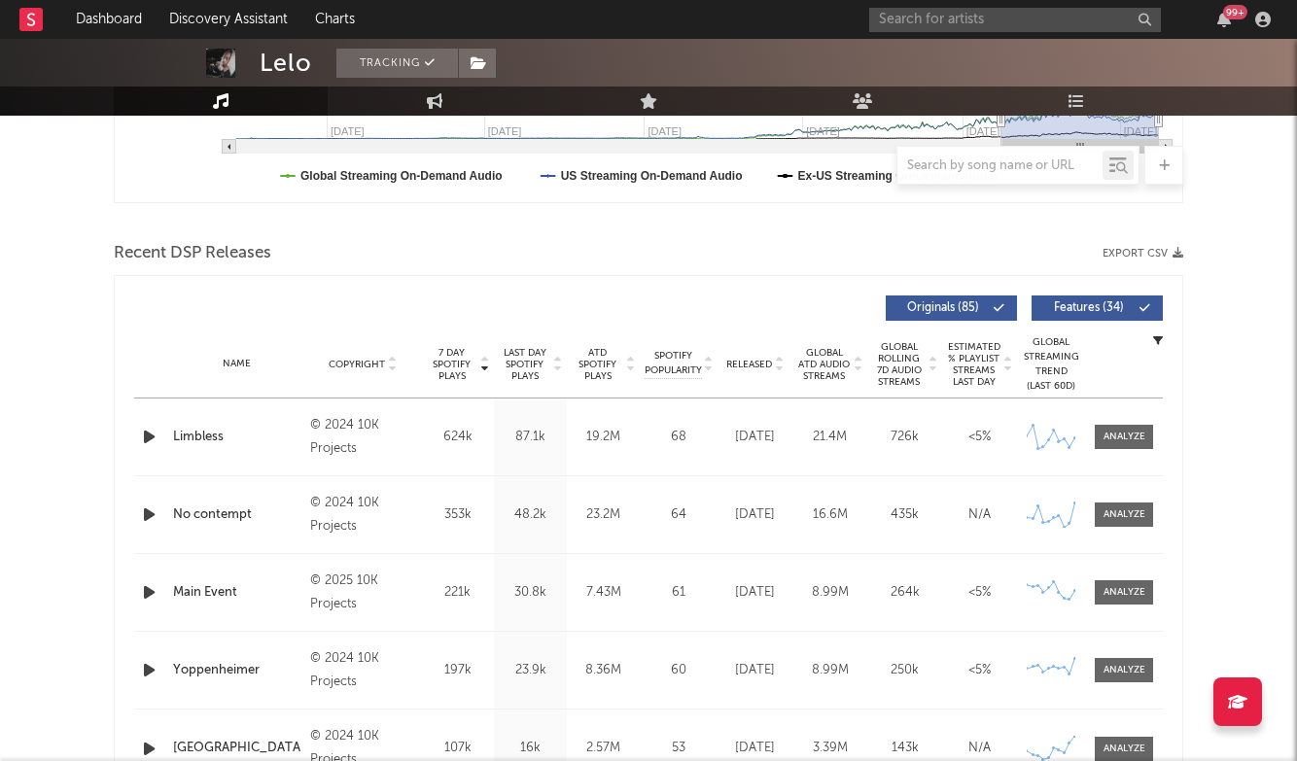
scroll to position [587, 0]
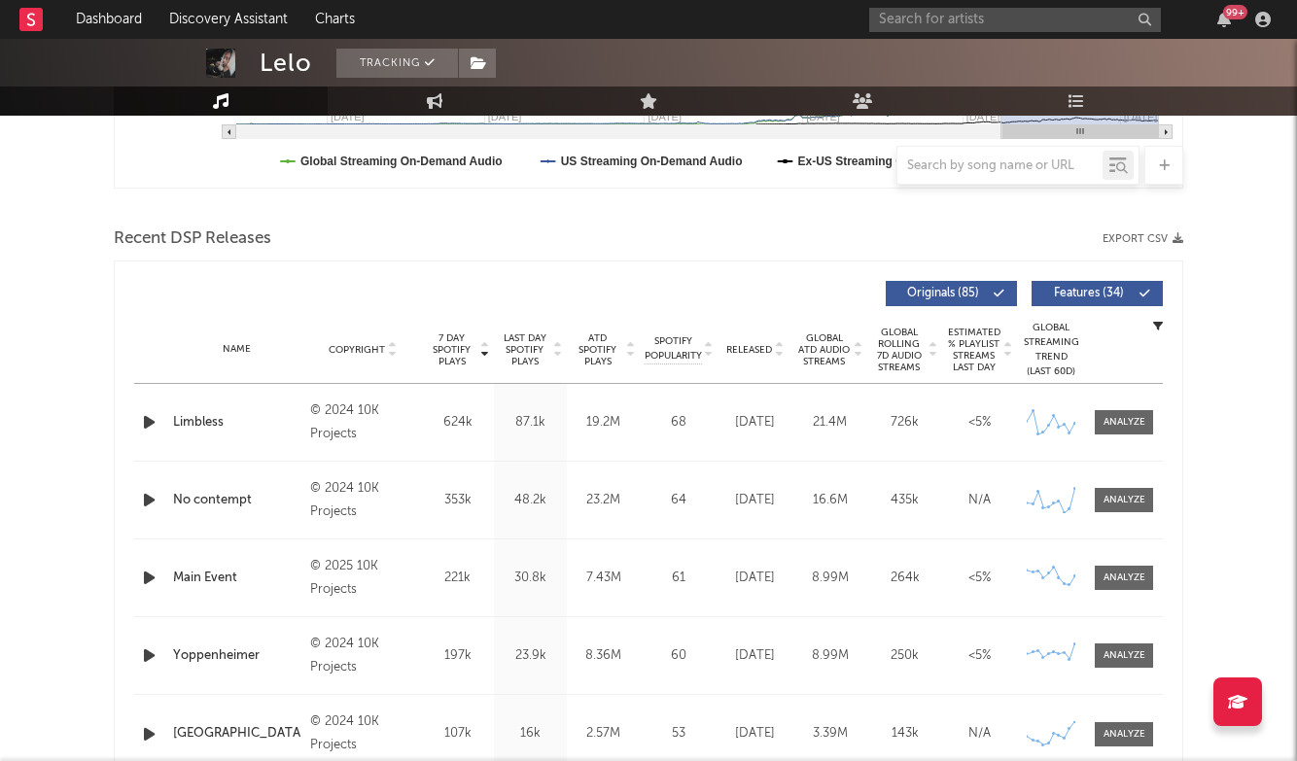
click at [535, 340] on span "Last Day Spotify Plays" at bounding box center [525, 350] width 52 height 35
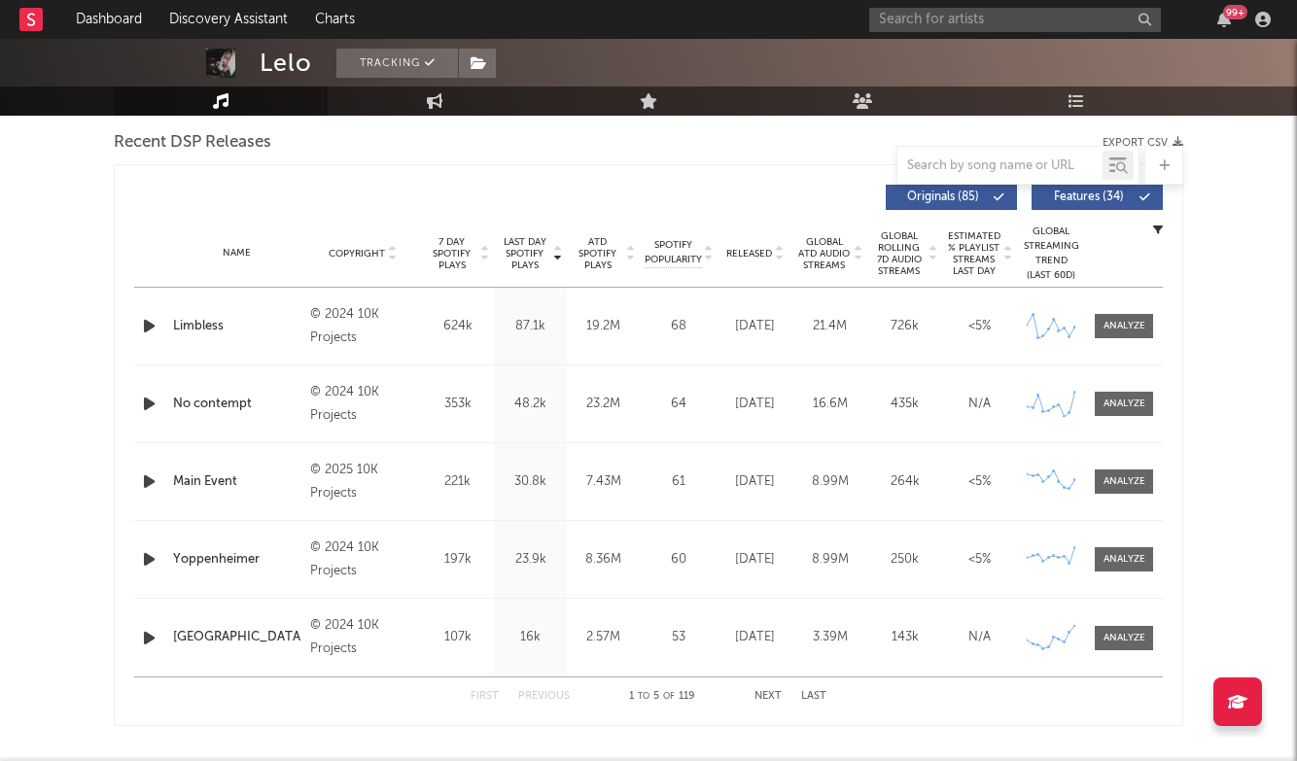
scroll to position [688, 0]
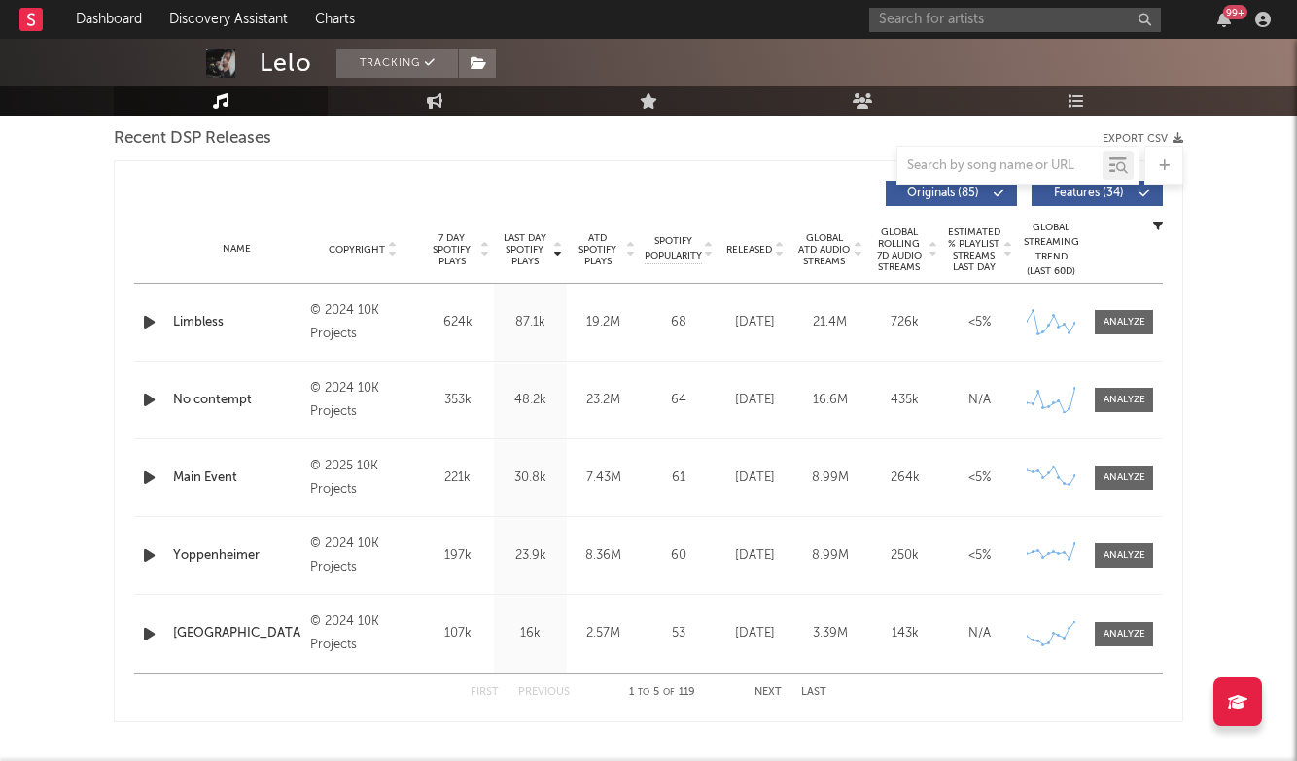
click at [768, 699] on div "First Previous 1 to 5 of 119 Next Last" at bounding box center [649, 693] width 356 height 38
click at [768, 683] on div "First Previous 1 to 5 of 119 Next Last" at bounding box center [649, 693] width 356 height 38
click at [768, 697] on button "Next" at bounding box center [768, 693] width 27 height 11
click at [773, 694] on button "Next" at bounding box center [768, 693] width 27 height 11
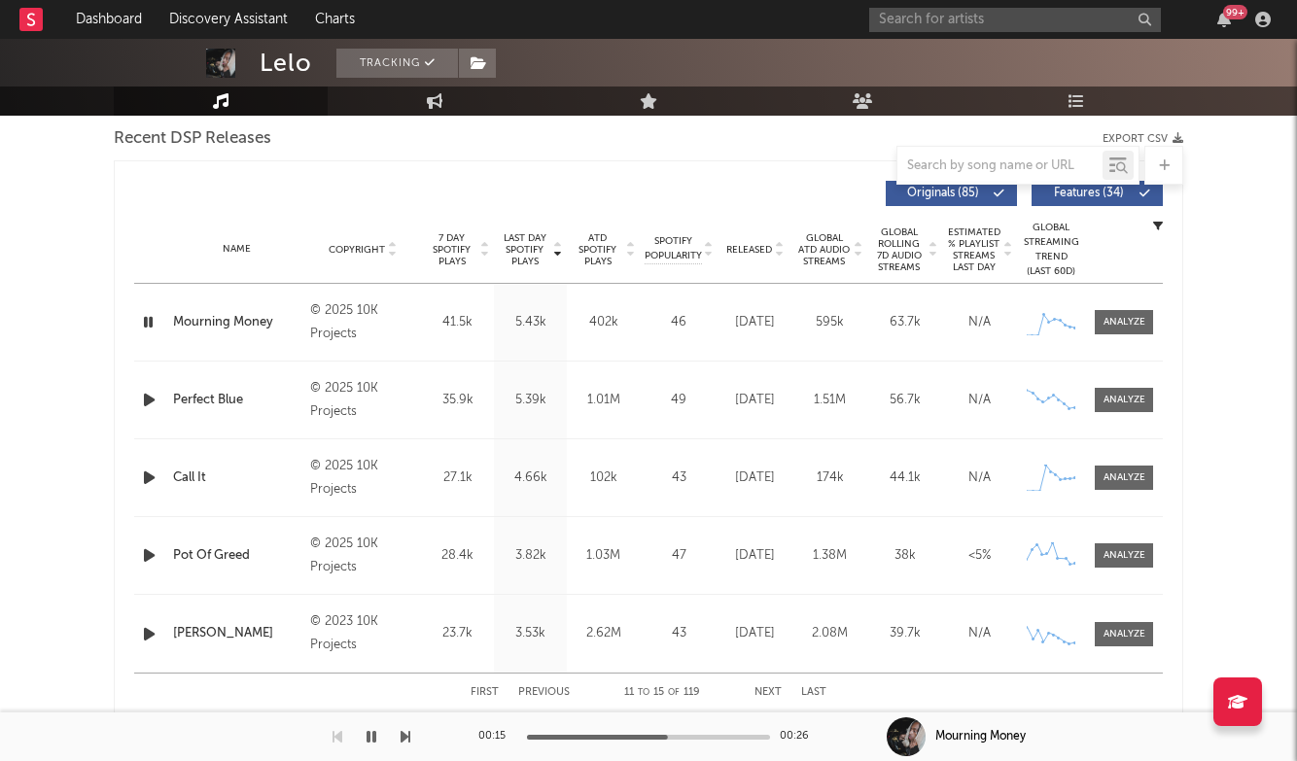
click at [374, 744] on icon "button" at bounding box center [372, 737] width 10 height 16
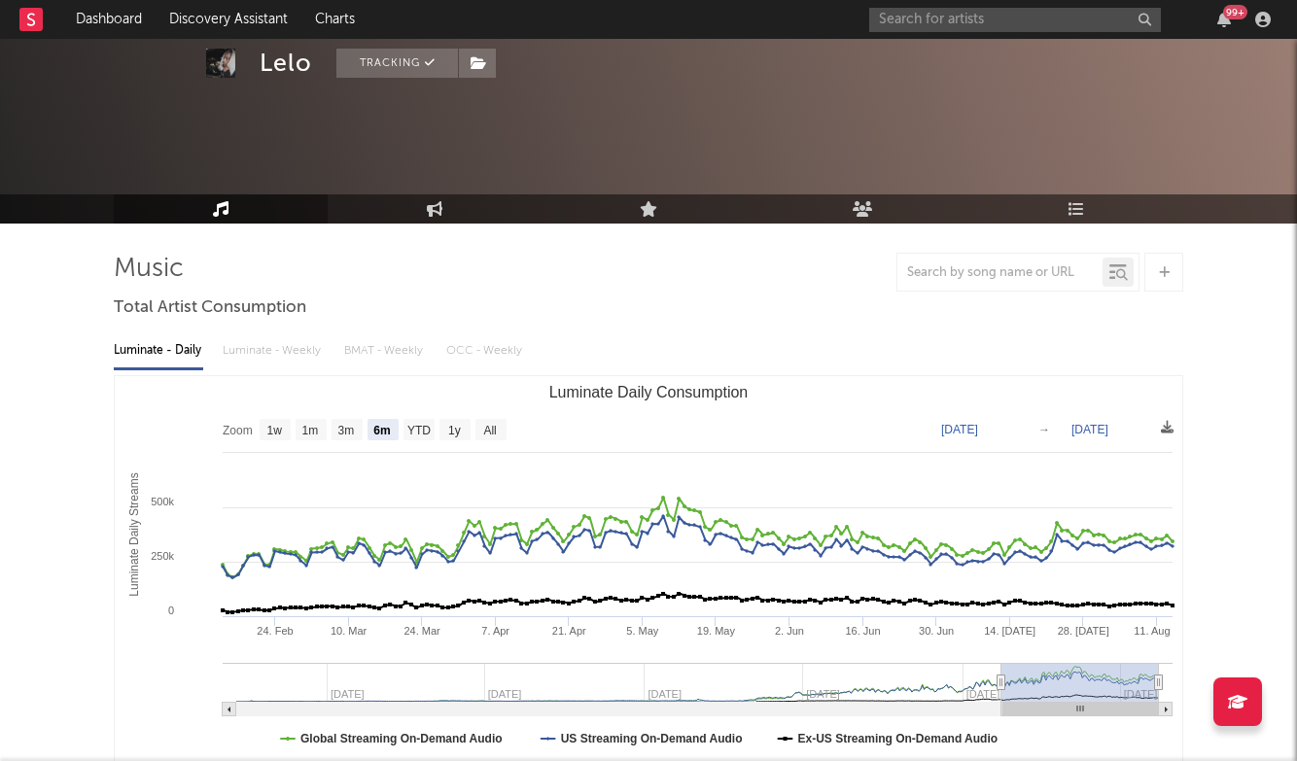
scroll to position [0, 0]
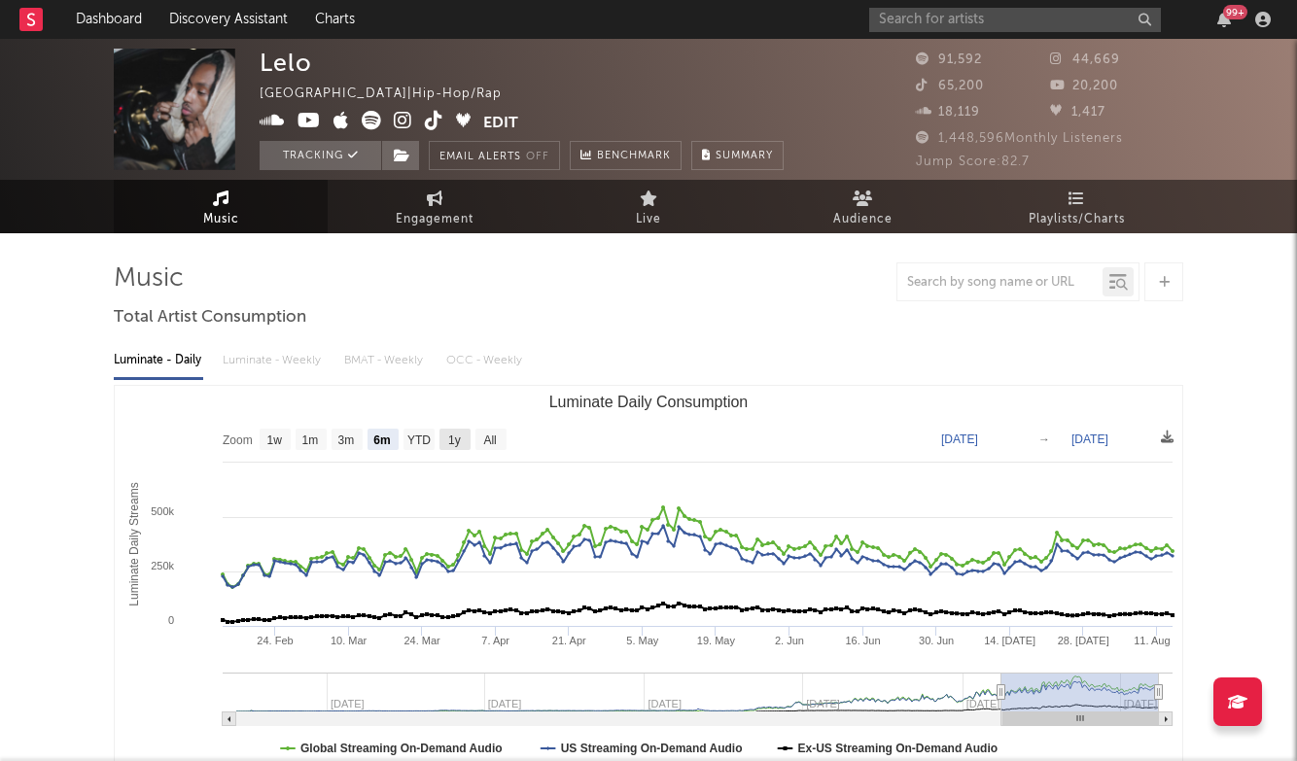
click at [461, 438] on text "1y" at bounding box center [454, 441] width 13 height 14
select select "1y"
type input "[DATE]"
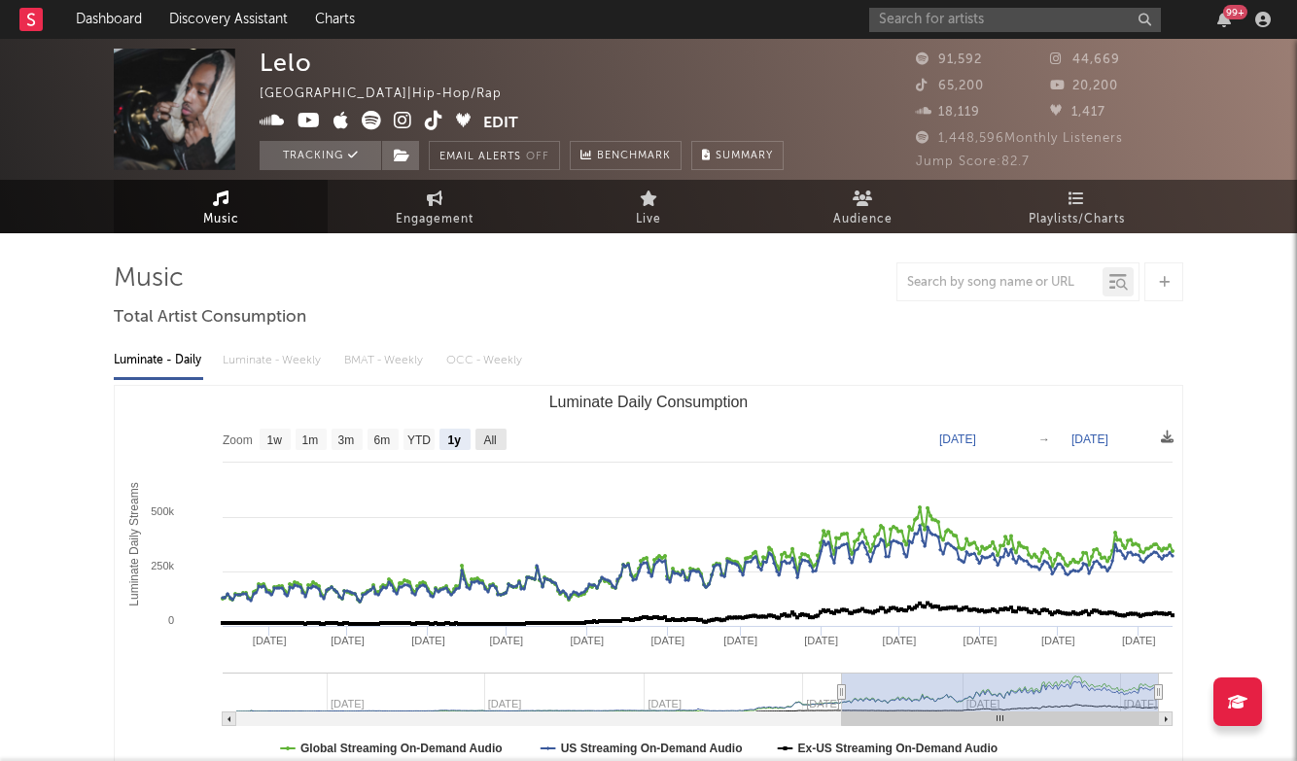
click at [496, 441] on text "All" at bounding box center [489, 441] width 13 height 14
select select "All"
type input "[DATE]"
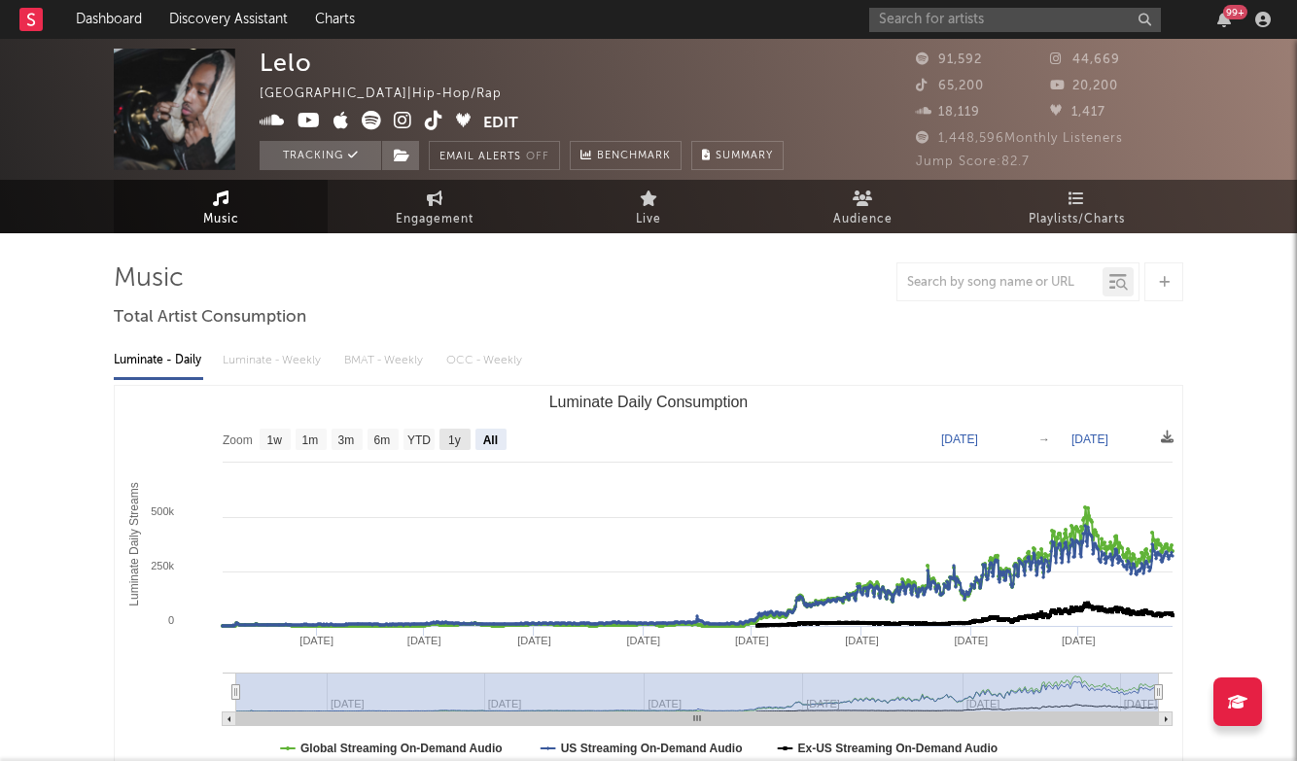
click at [463, 442] on rect "Luminate Daily Consumption" at bounding box center [455, 439] width 31 height 21
select select "1y"
type input "[DATE]"
